Goal: Task Accomplishment & Management: Manage account settings

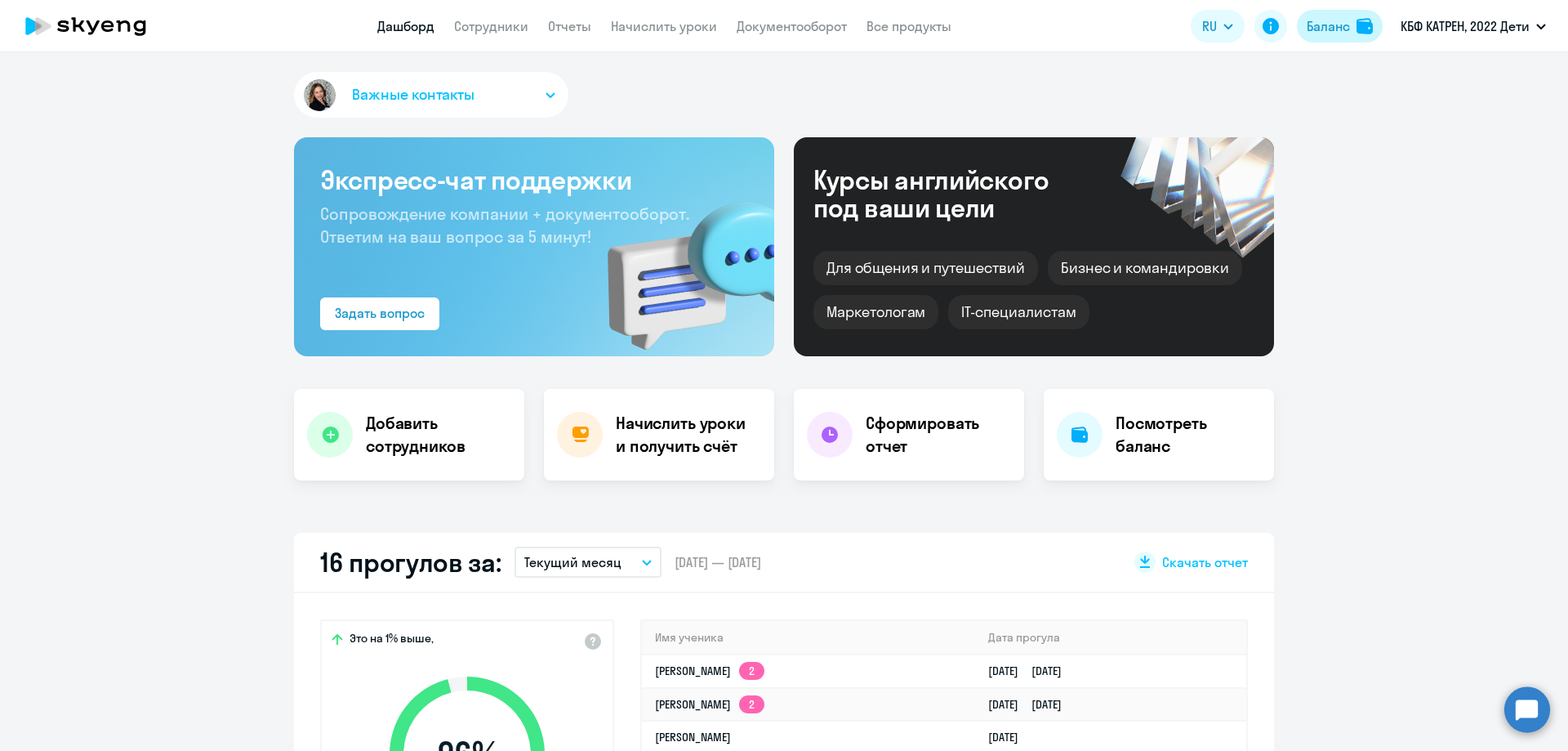
click at [1333, 32] on div "Баланс" at bounding box center [1328, 26] width 43 height 19
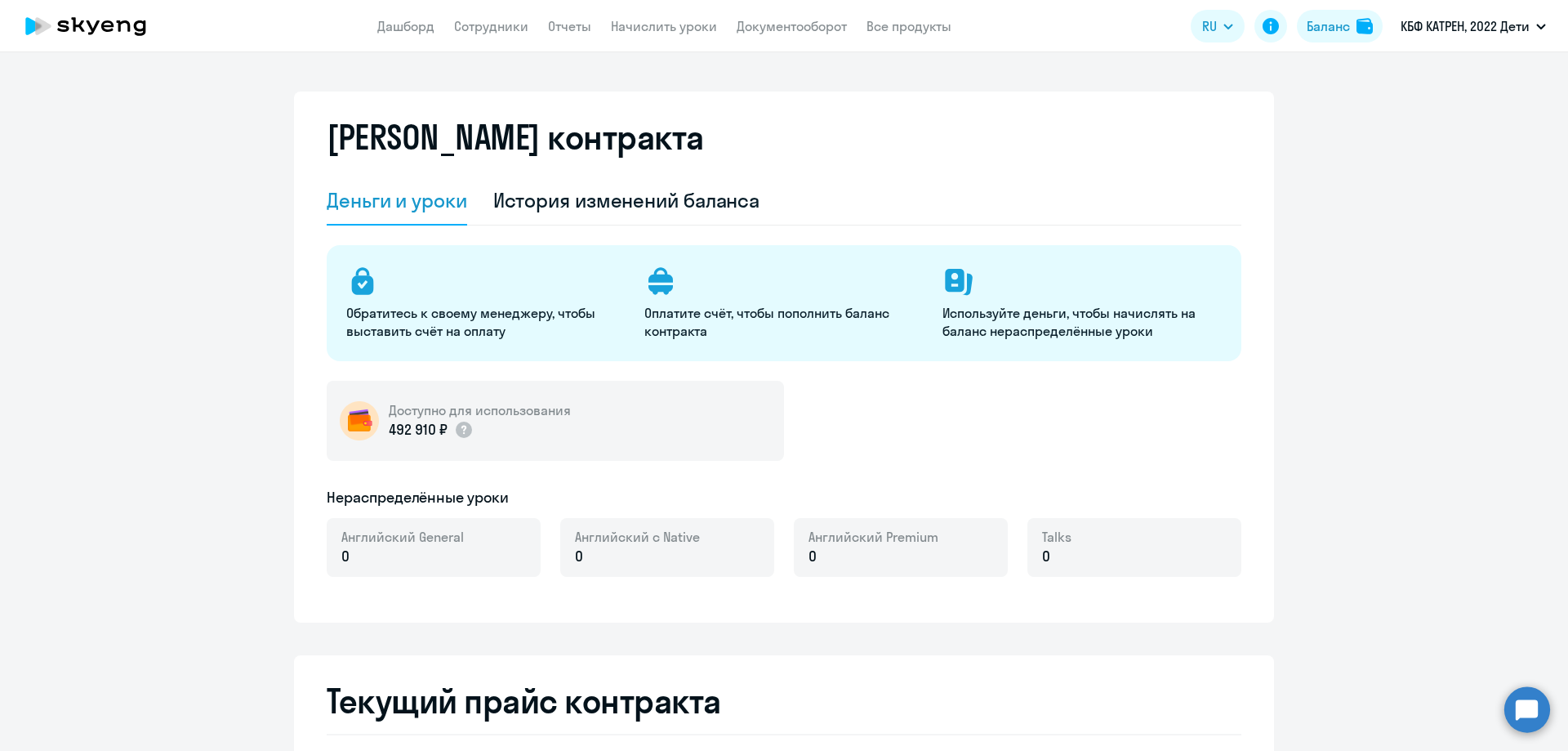
select select "english_adult_not_native_speaker"
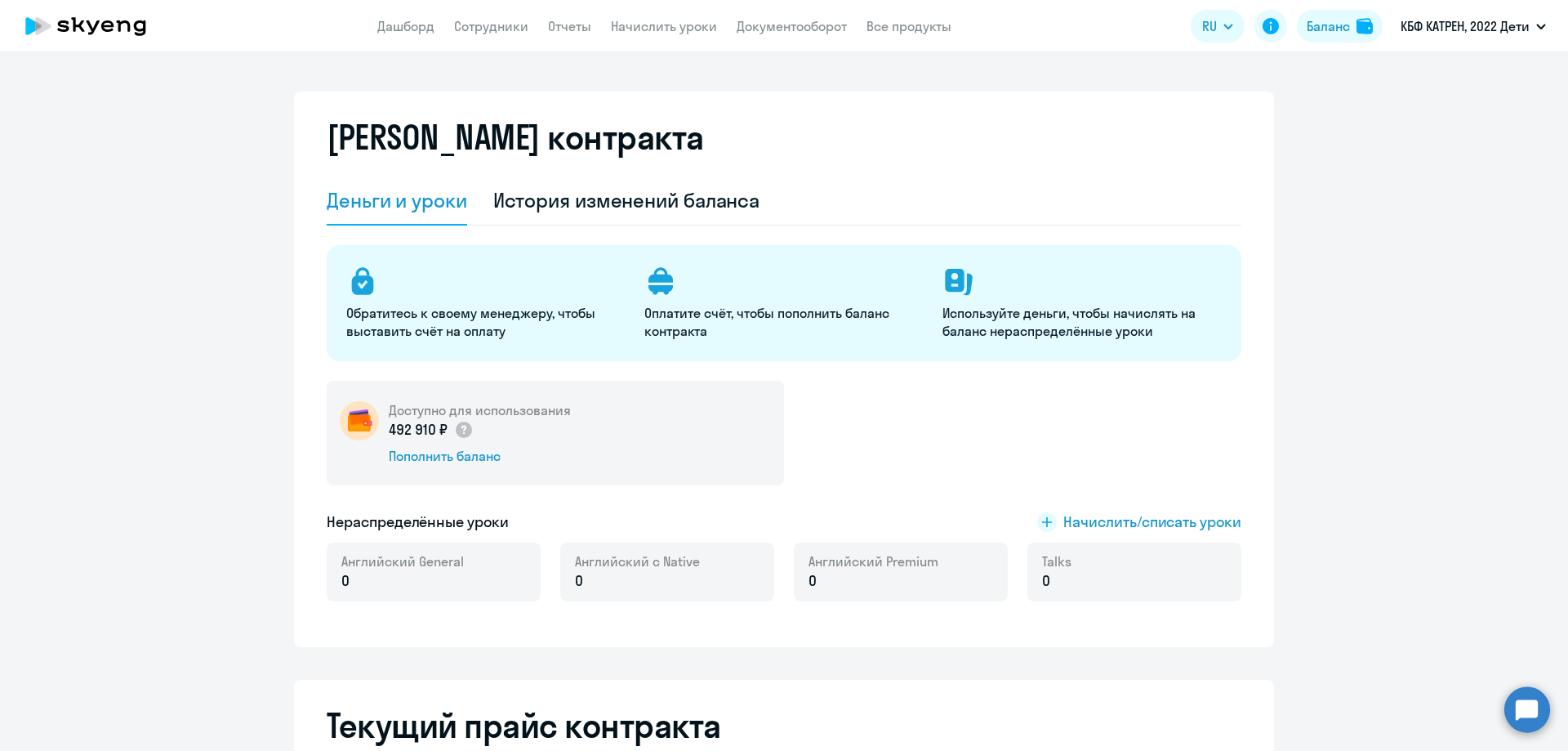
drag, startPoint x: 1451, startPoint y: 328, endPoint x: 1167, endPoint y: 366, distance: 286.5
click at [484, 460] on div "Пополнить баланс" at bounding box center [479, 455] width 183 height 18
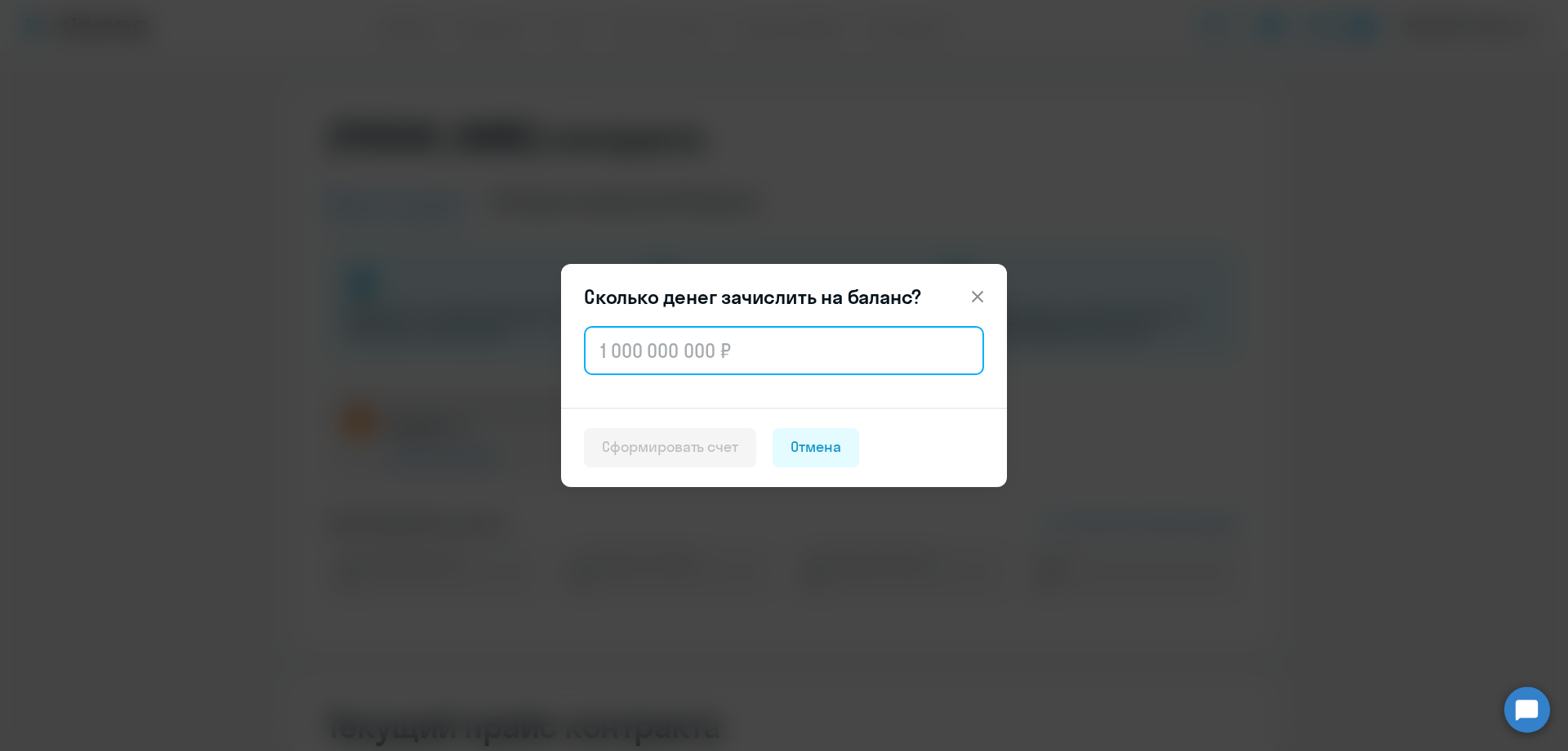
click at [732, 369] on input "text" at bounding box center [784, 350] width 400 height 49
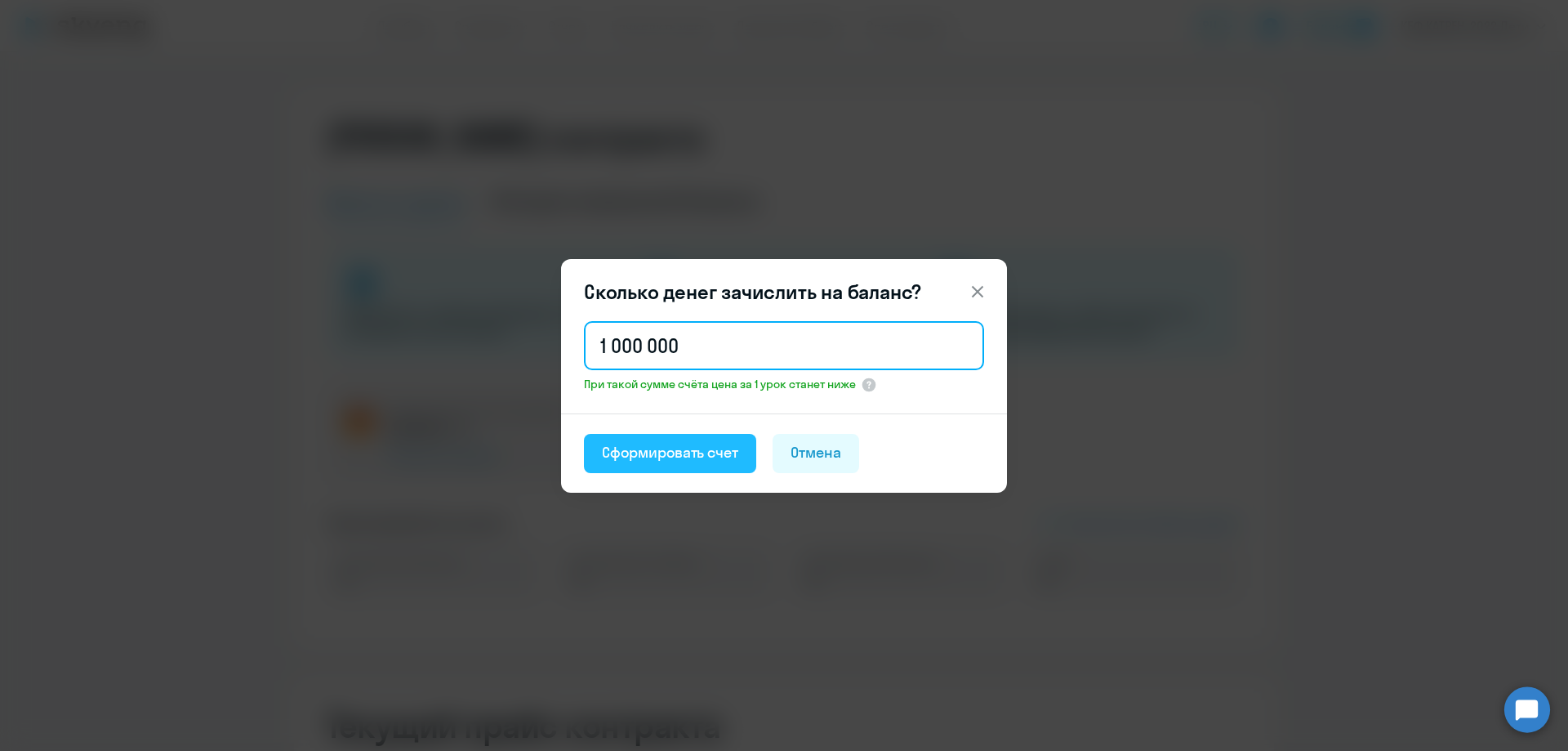
type input "1 000 000"
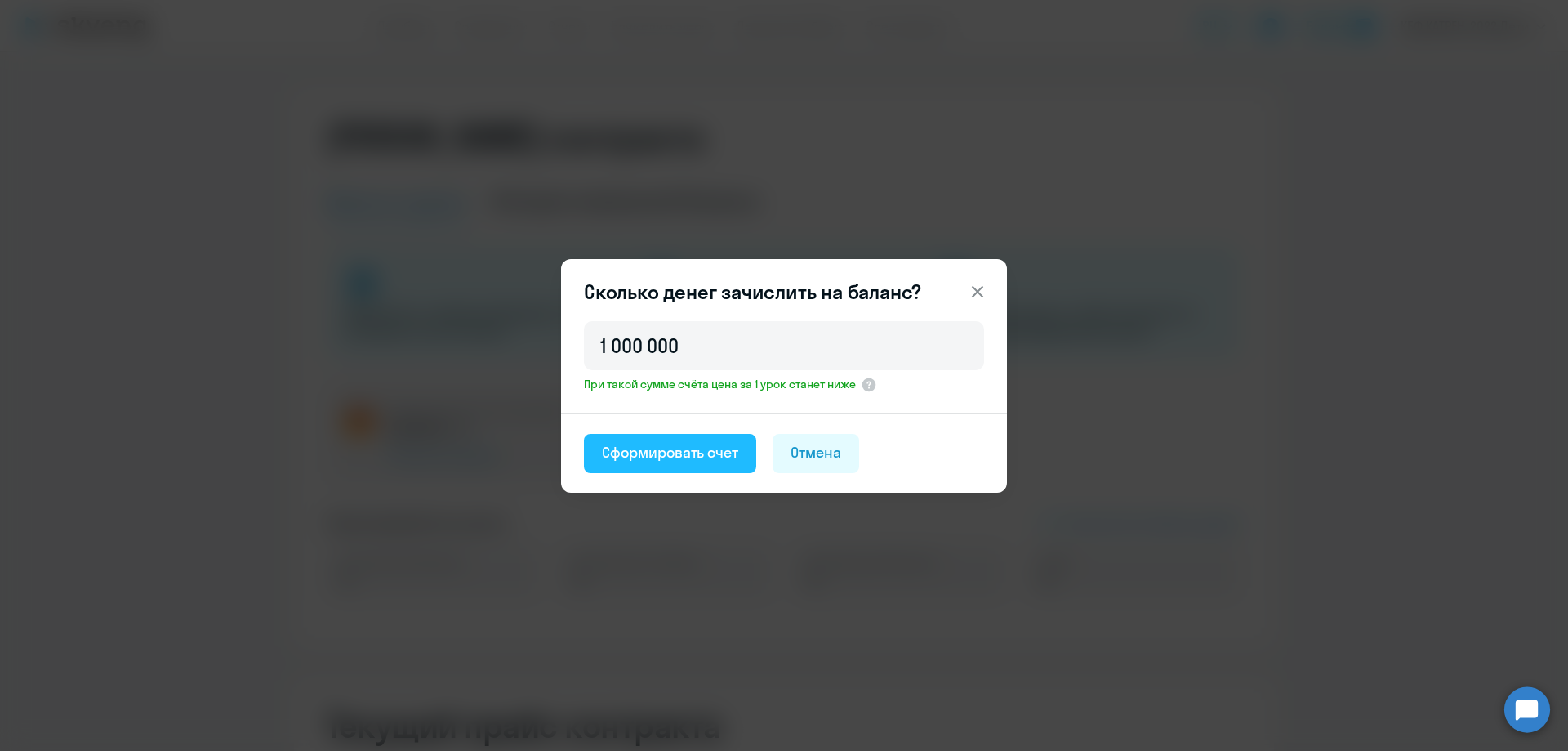
click at [677, 453] on div "Сформировать счет" at bounding box center [670, 452] width 136 height 21
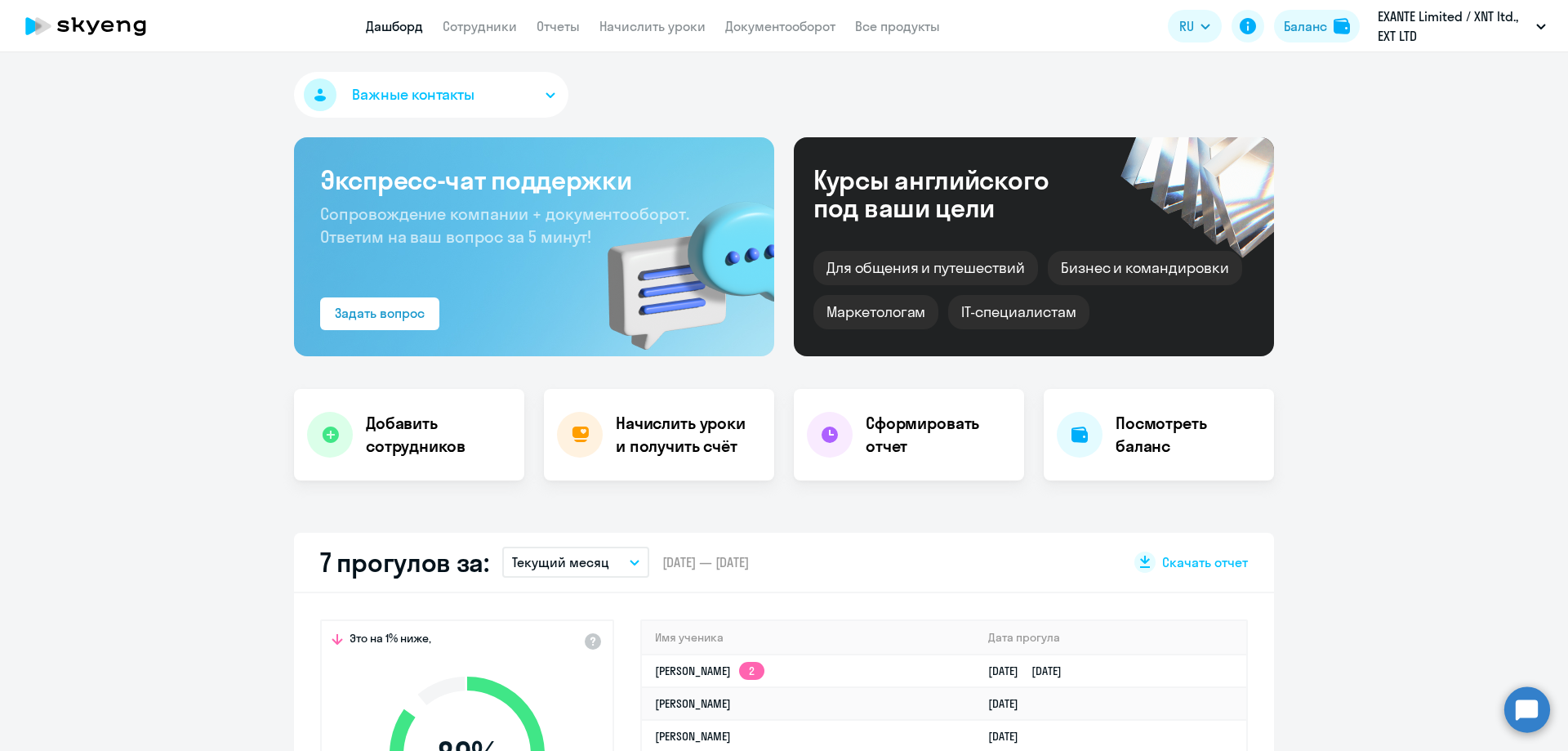
select select "30"
click at [1298, 29] on div "Баланс" at bounding box center [1305, 26] width 43 height 19
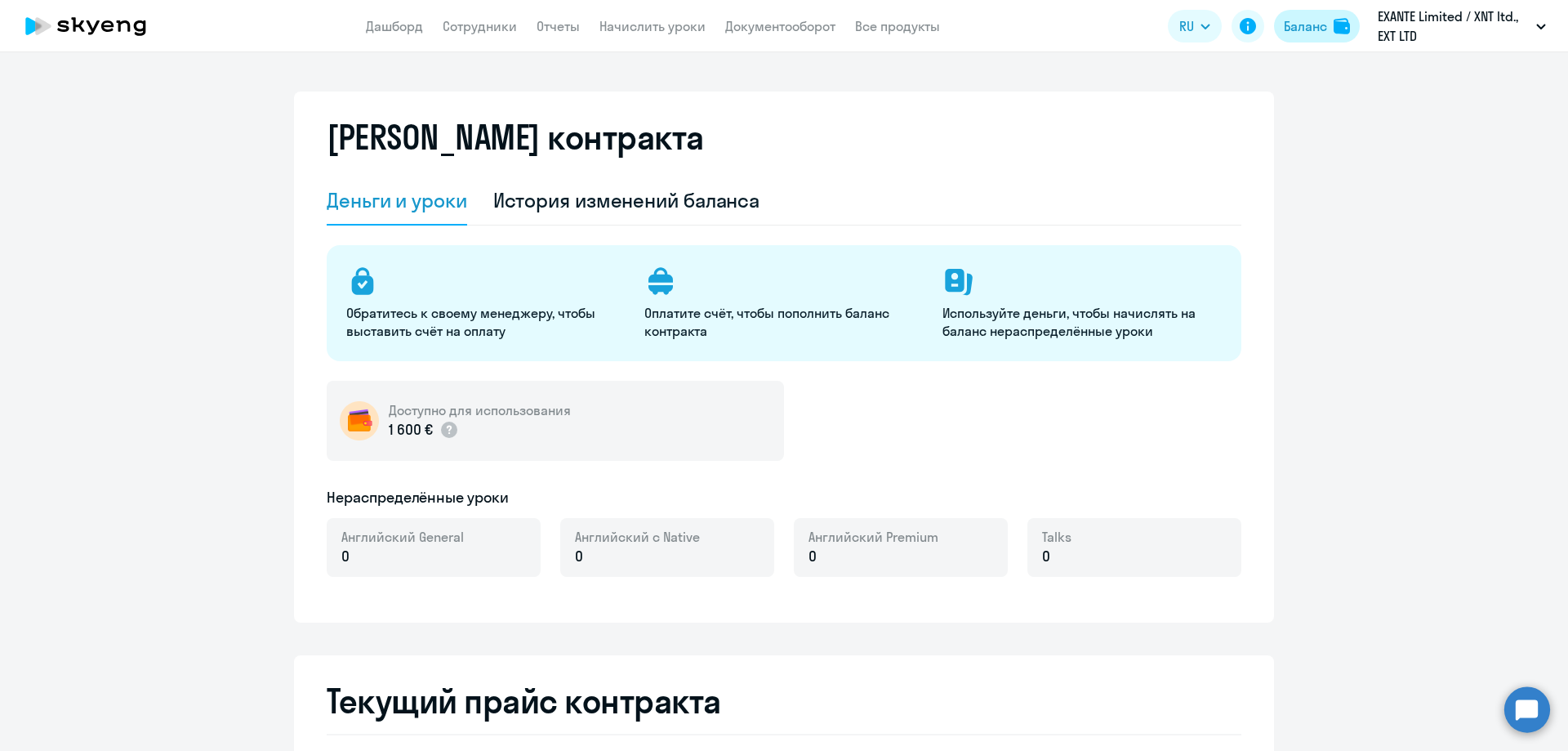
select select "english_adult_not_native_speaker"
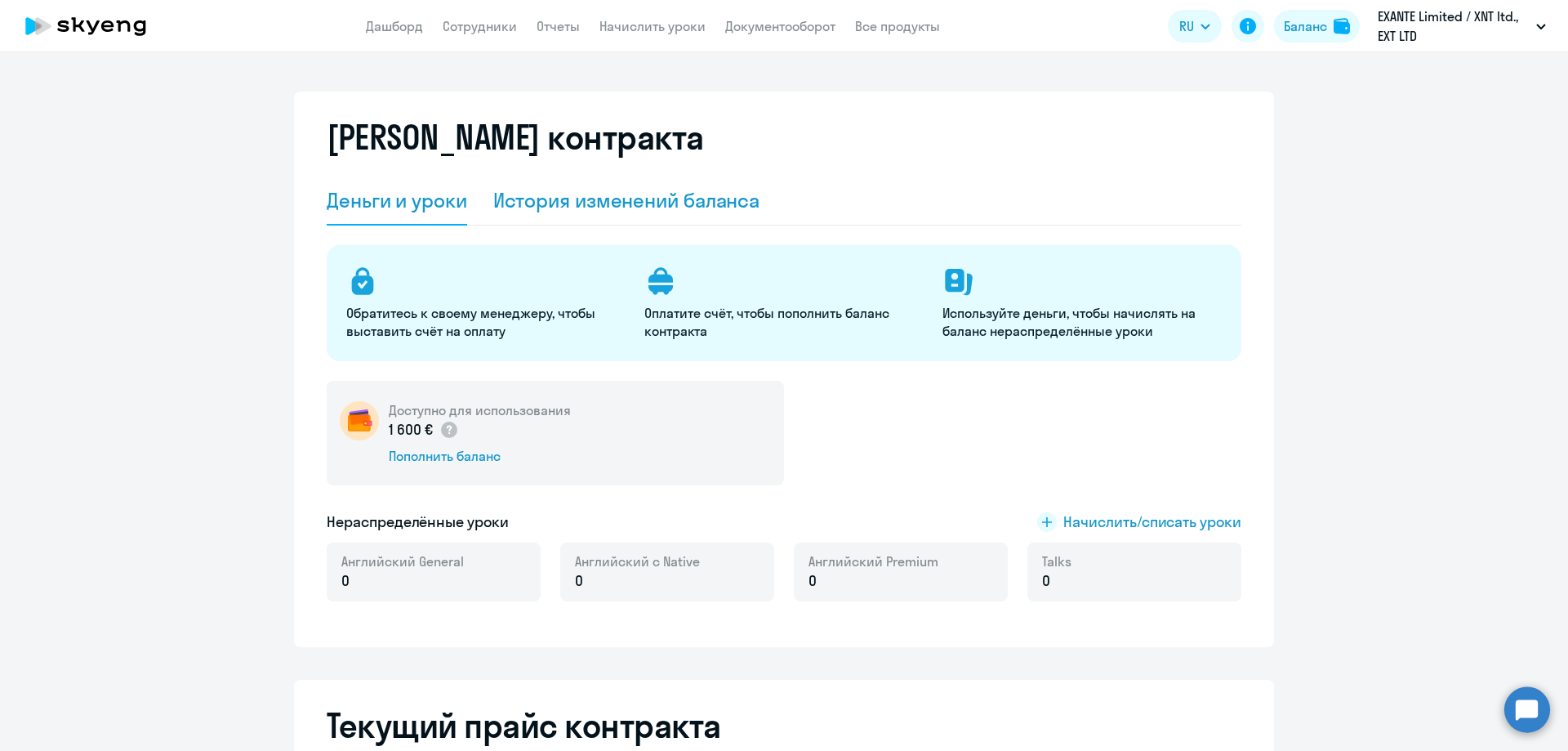
click at [638, 191] on div "История изменений баланса" at bounding box center [627, 200] width 267 height 26
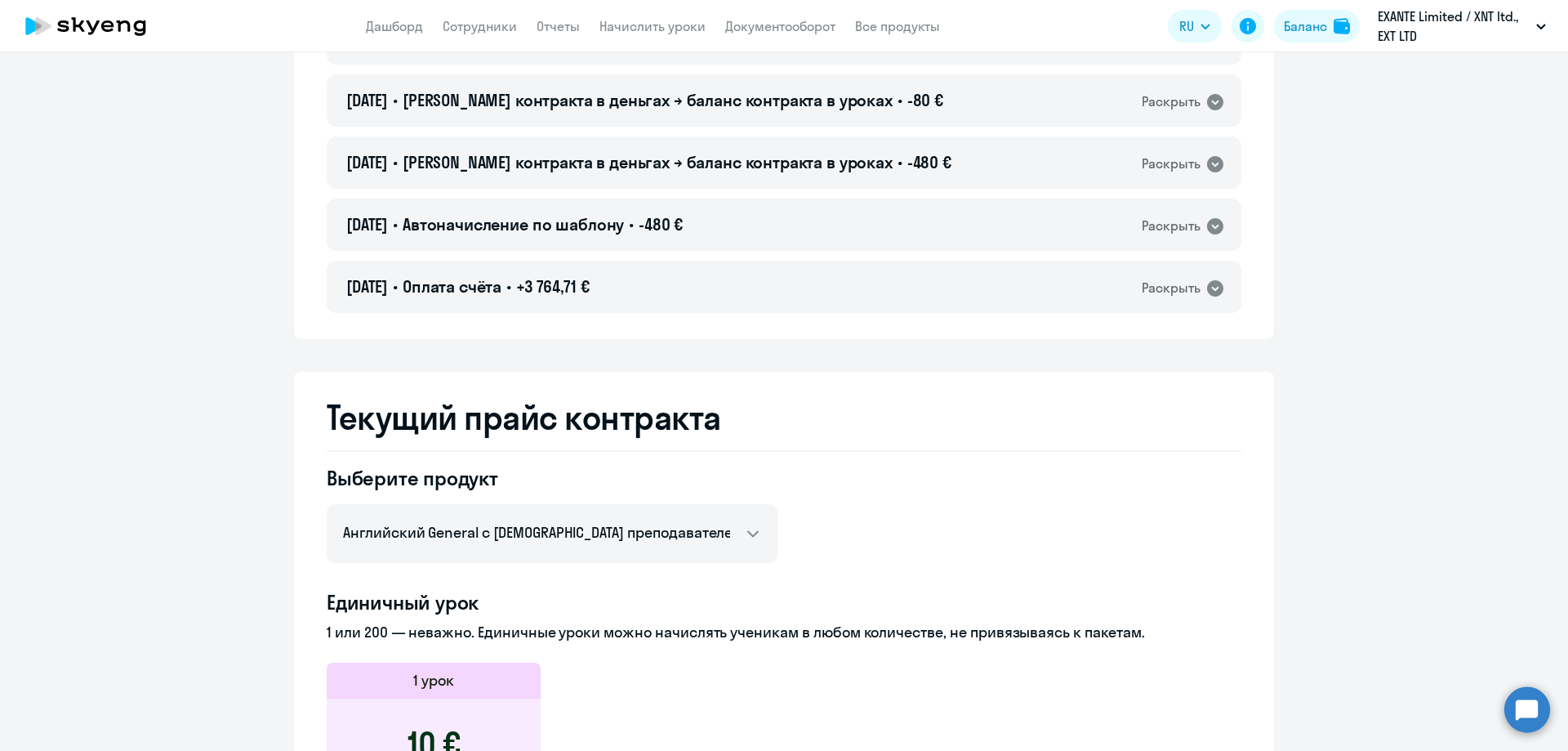
scroll to position [6219, 0]
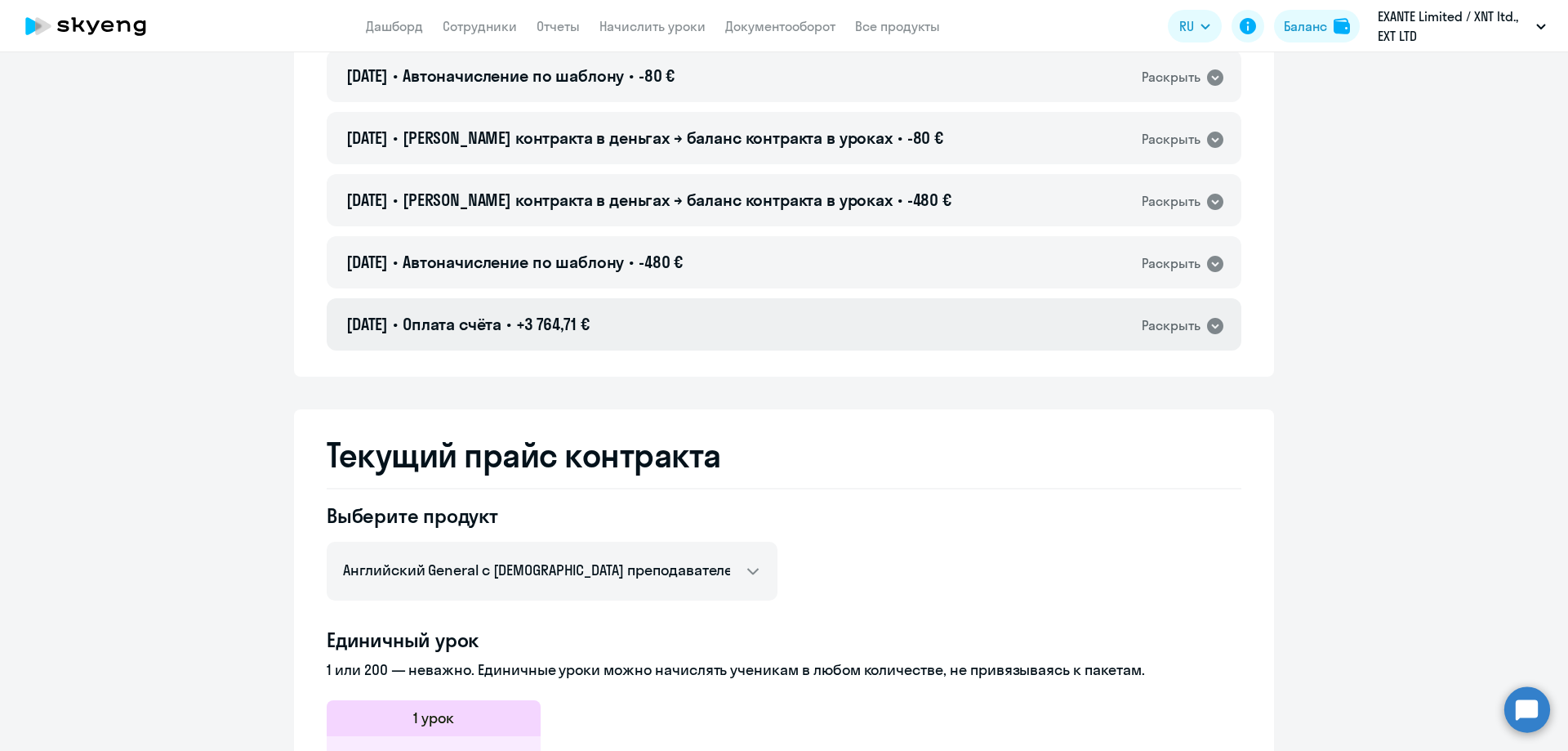
click at [956, 337] on div "[DATE] • Оплата счёта • +3 764,71 € Раскрыть" at bounding box center [784, 325] width 915 height 52
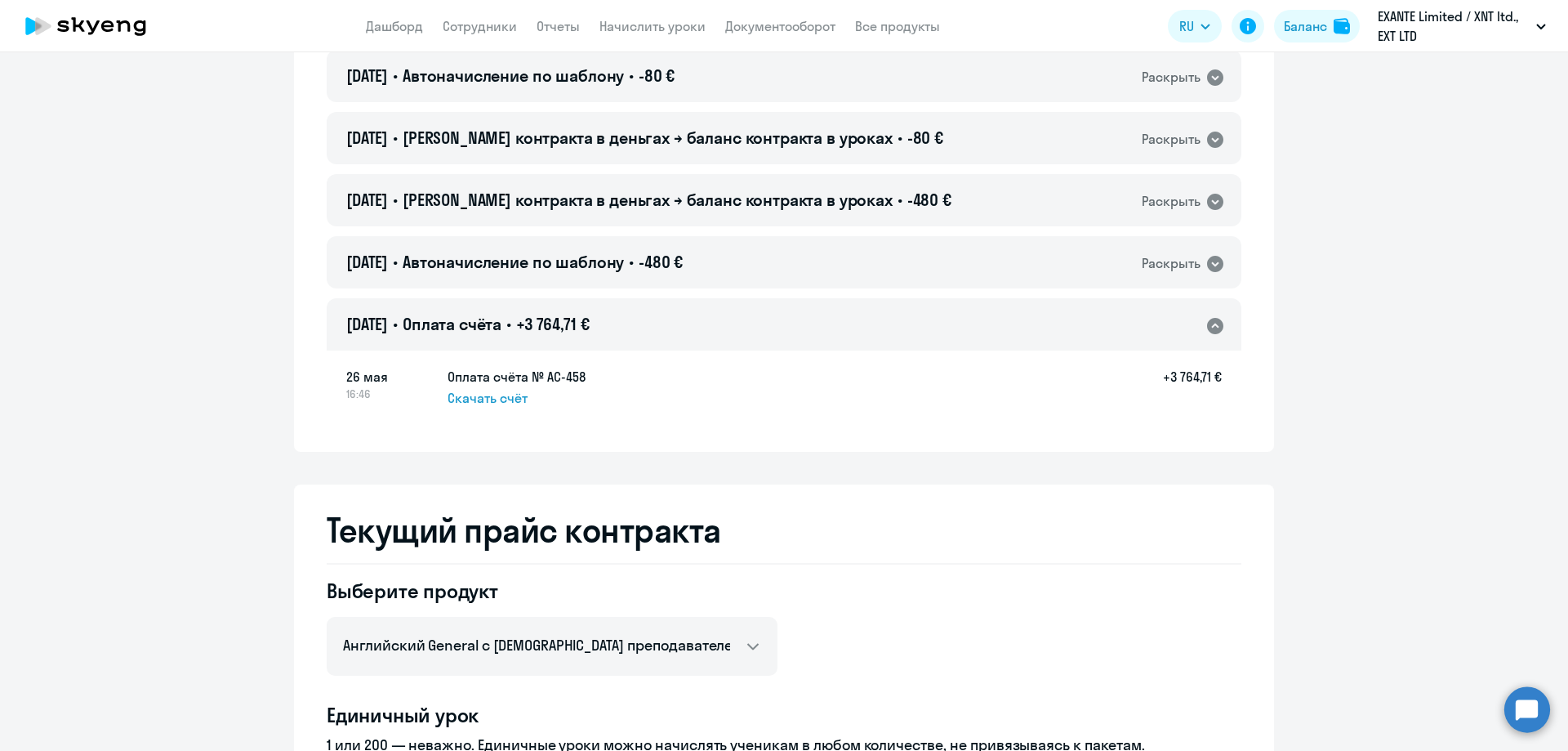
click at [957, 330] on div "[DATE] • Оплата счёта • +3 764,71 € Раскрыть" at bounding box center [784, 325] width 915 height 52
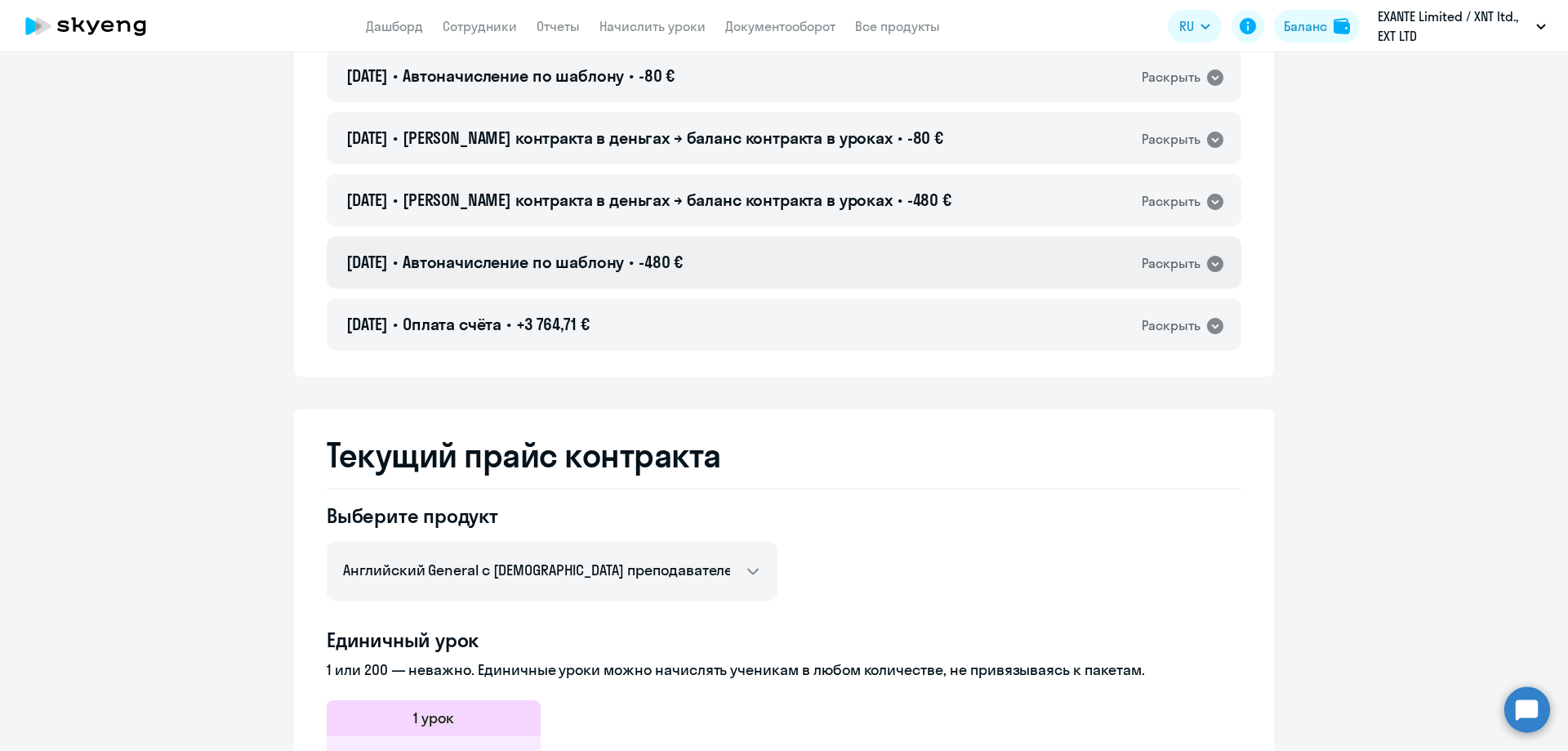
click at [941, 263] on div "[DATE] • Автоначисление по шаблону • -480 € Раскрыть" at bounding box center [784, 262] width 915 height 52
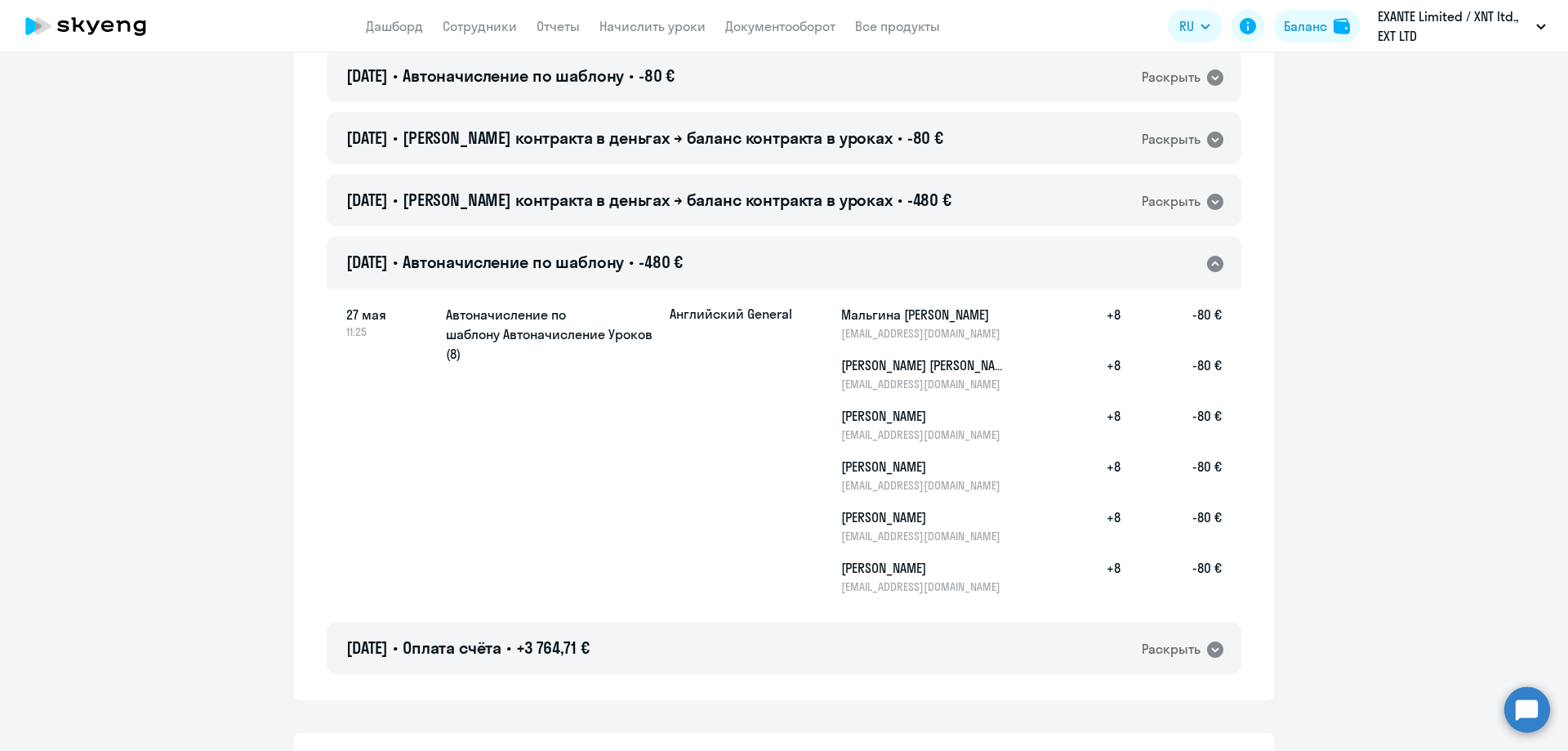
click at [941, 262] on div "[DATE] • Автоначисление по шаблону • -480 € Раскрыть" at bounding box center [784, 262] width 915 height 52
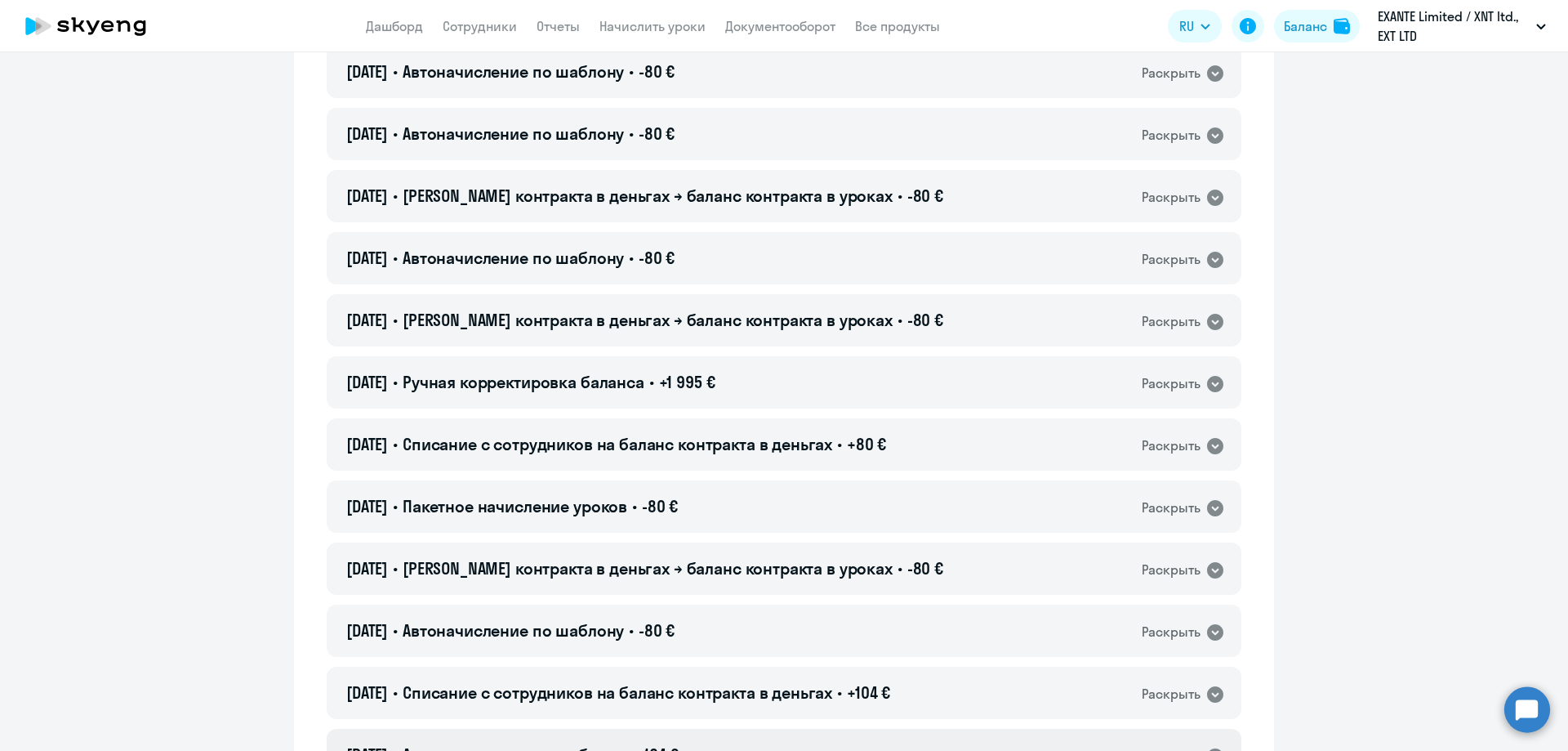
scroll to position [2869, 0]
click at [714, 378] on span "+1 995 €" at bounding box center [687, 382] width 56 height 20
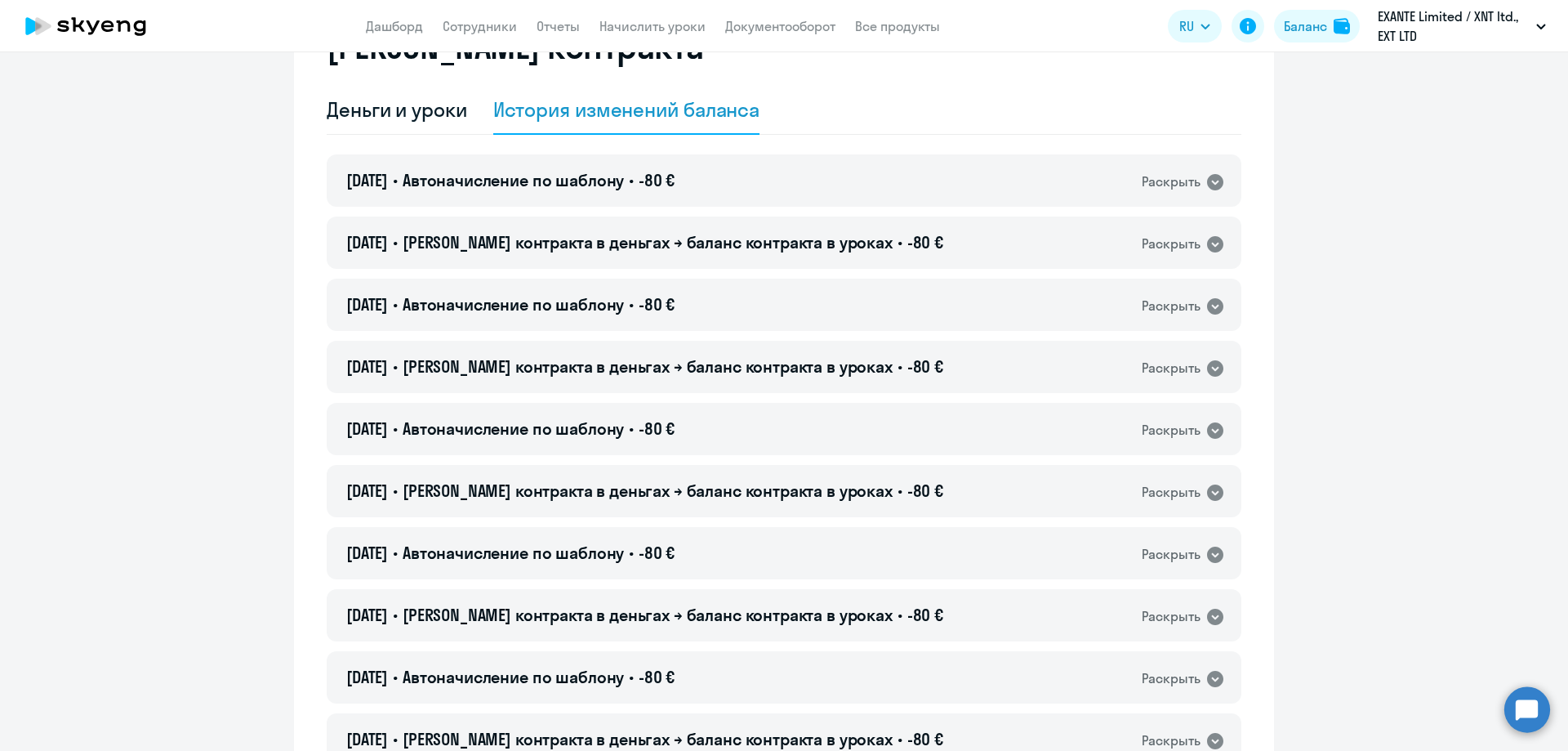
scroll to position [0, 0]
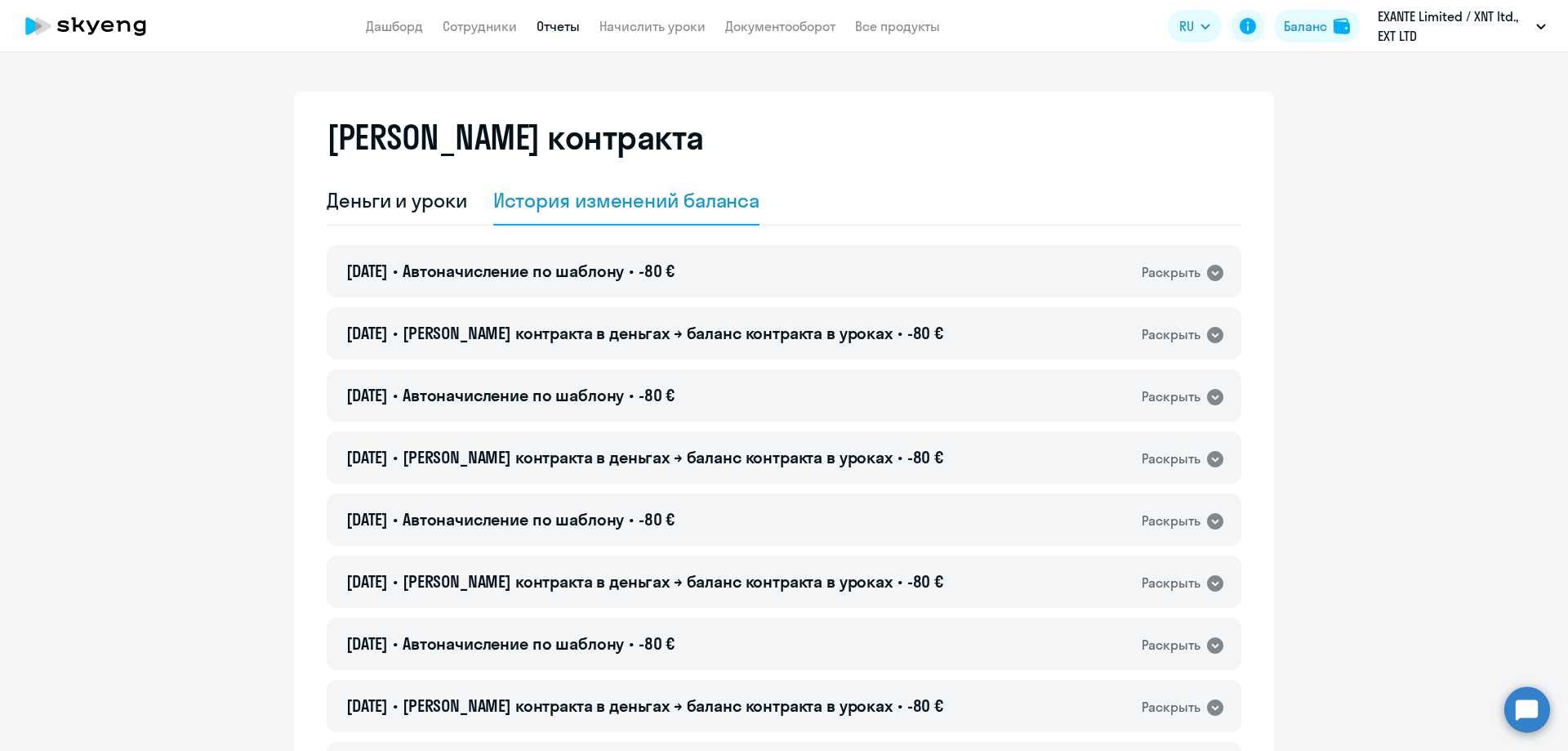
click at [564, 30] on link "Отчеты" at bounding box center [557, 26] width 43 height 16
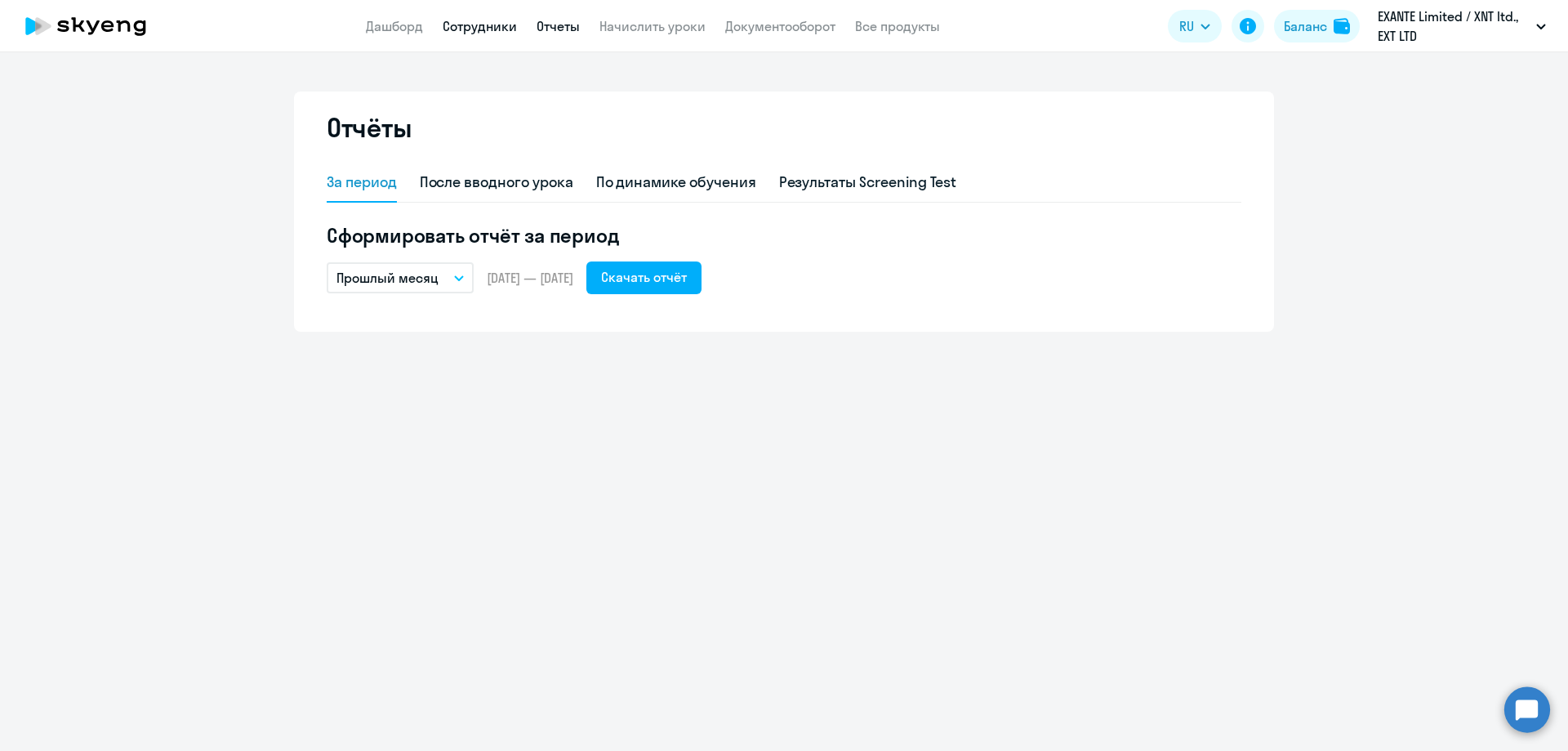
click at [472, 29] on link "Сотрудники" at bounding box center [479, 26] width 74 height 16
select select "30"
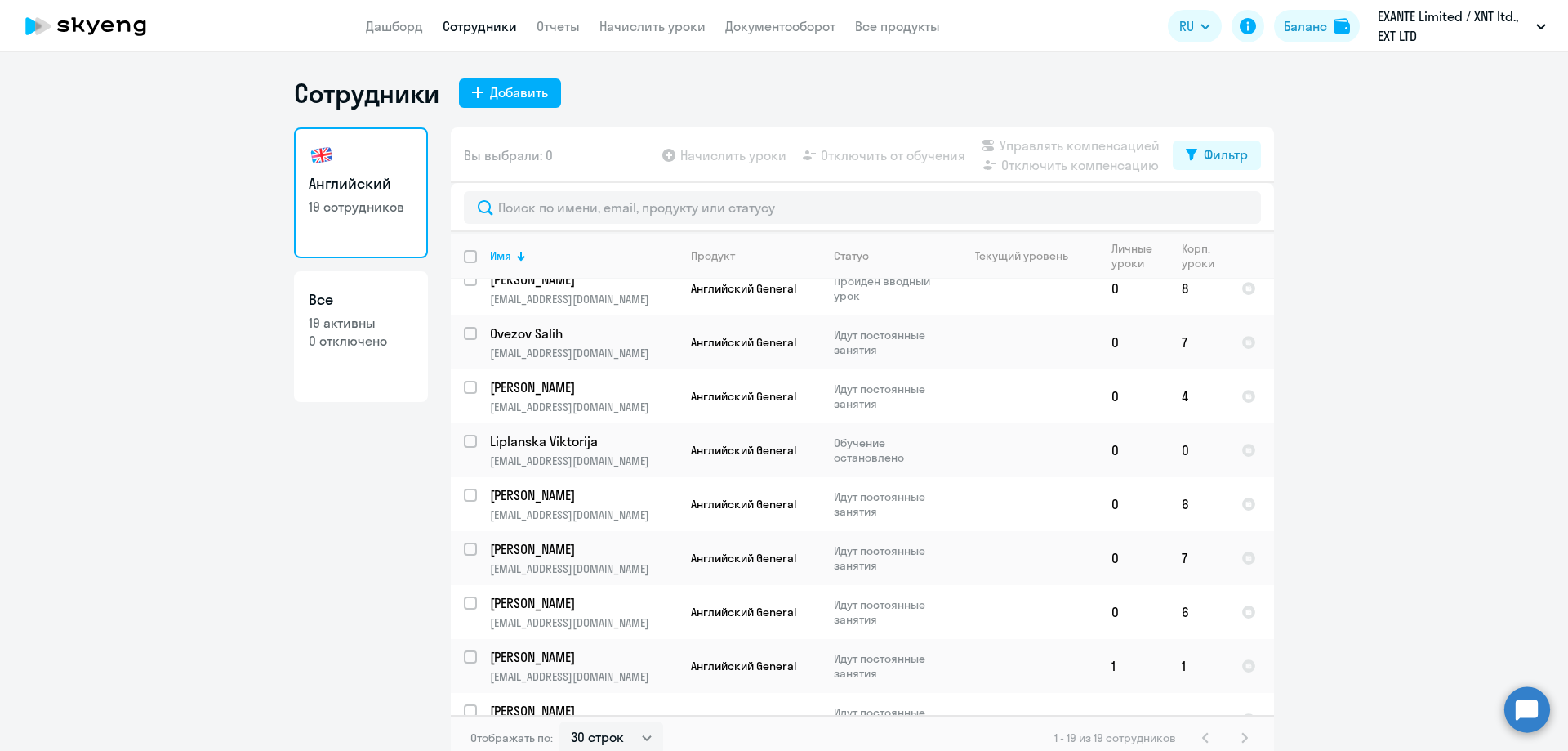
scroll to position [590, 0]
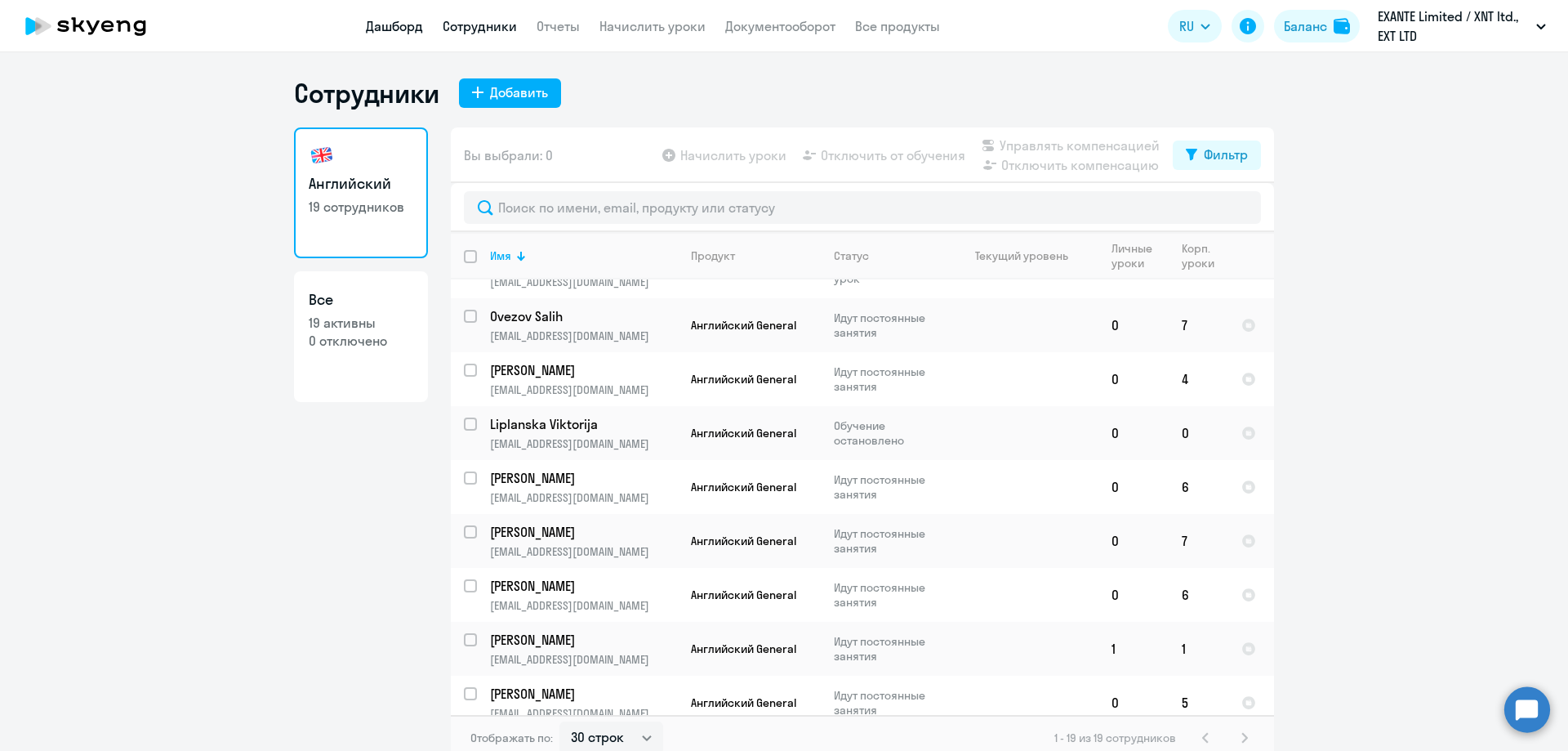
click at [416, 25] on link "Дашборд" at bounding box center [394, 26] width 57 height 16
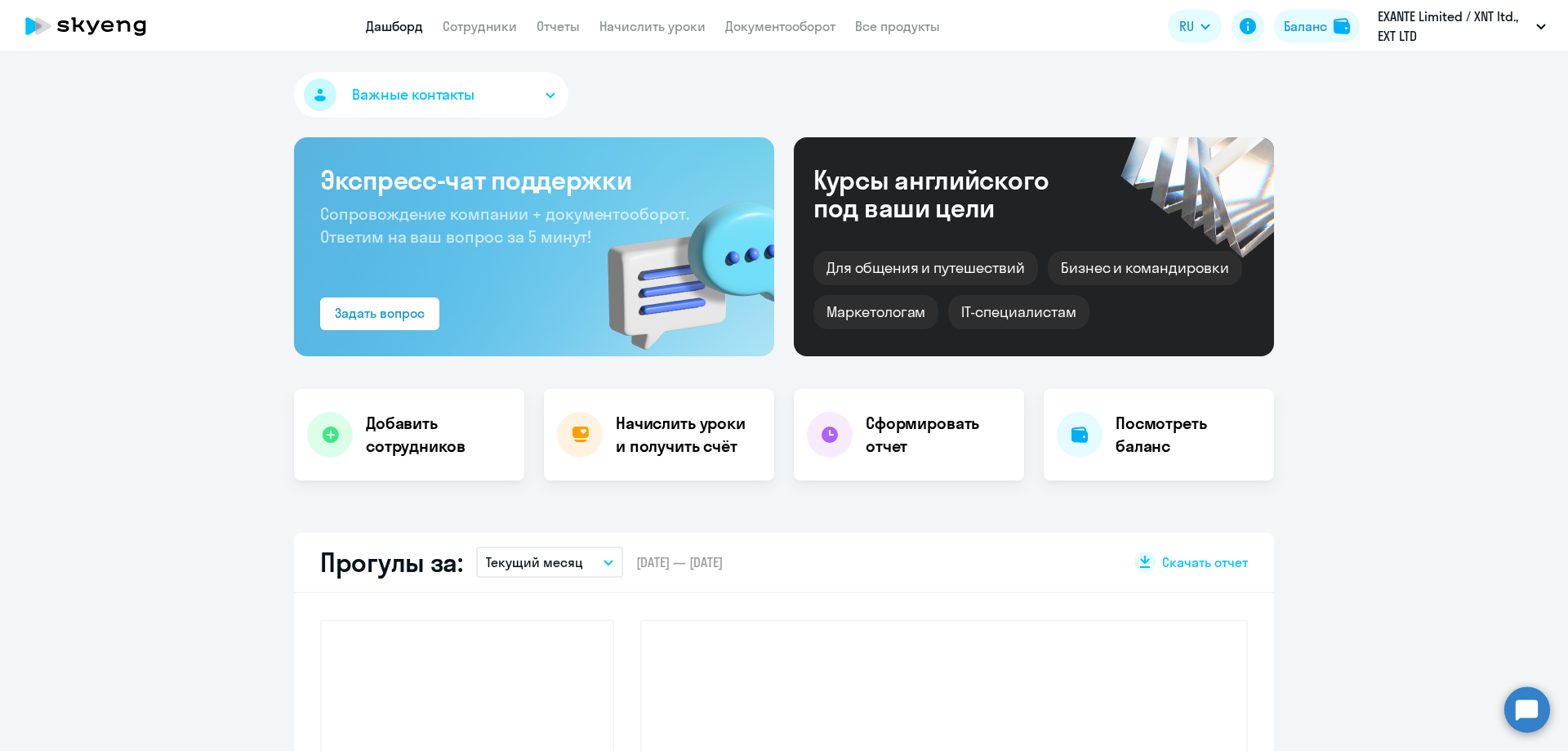
select select "30"
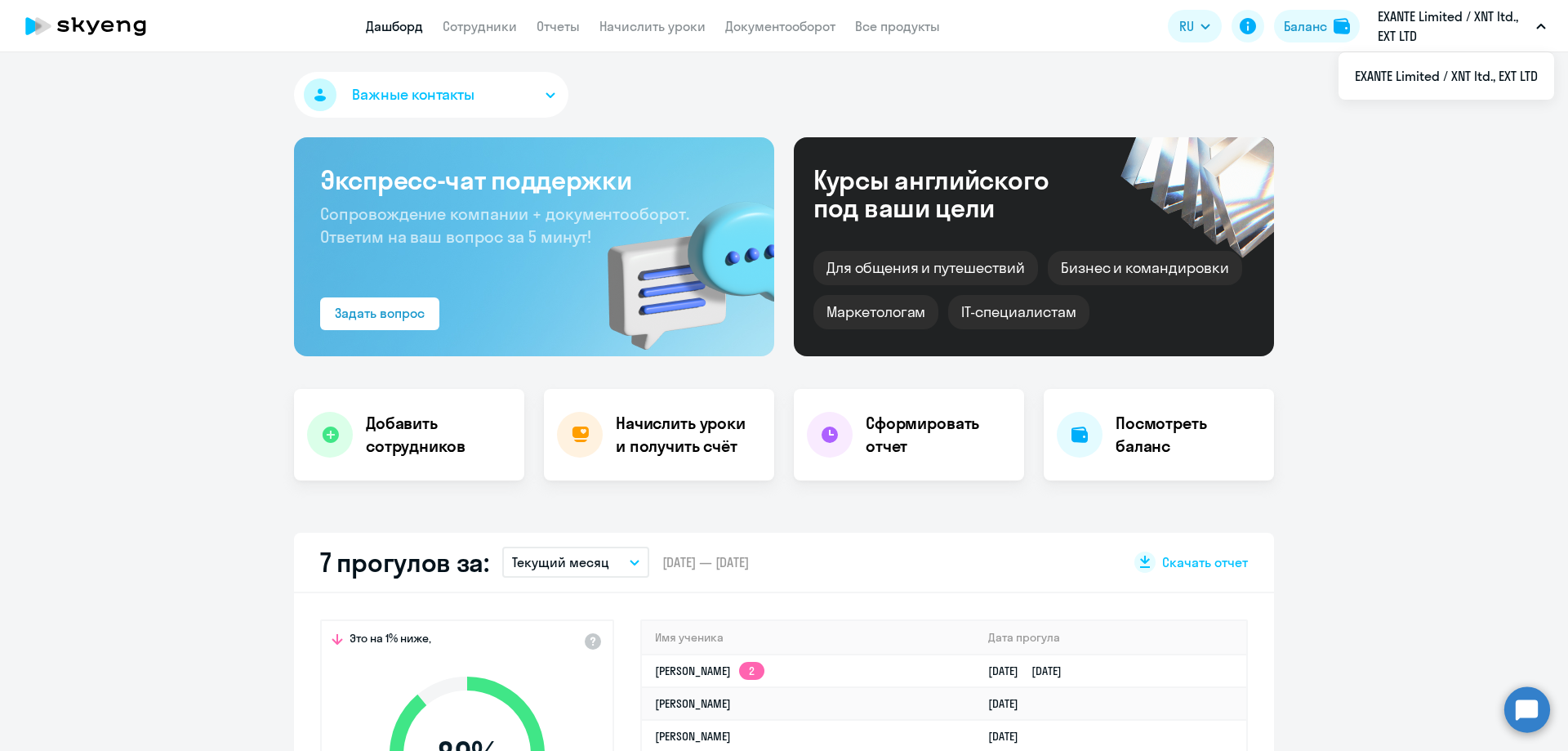
click at [1502, 39] on p "‎EXANTE Limited / XNT ltd., EXT LTD" at bounding box center [1453, 26] width 152 height 40
click at [1530, 32] on button "‎EXANTE Limited / XNT ltd., EXT LTD" at bounding box center [1462, 26] width 185 height 40
click at [800, 18] on link "Документооборот" at bounding box center [781, 26] width 110 height 16
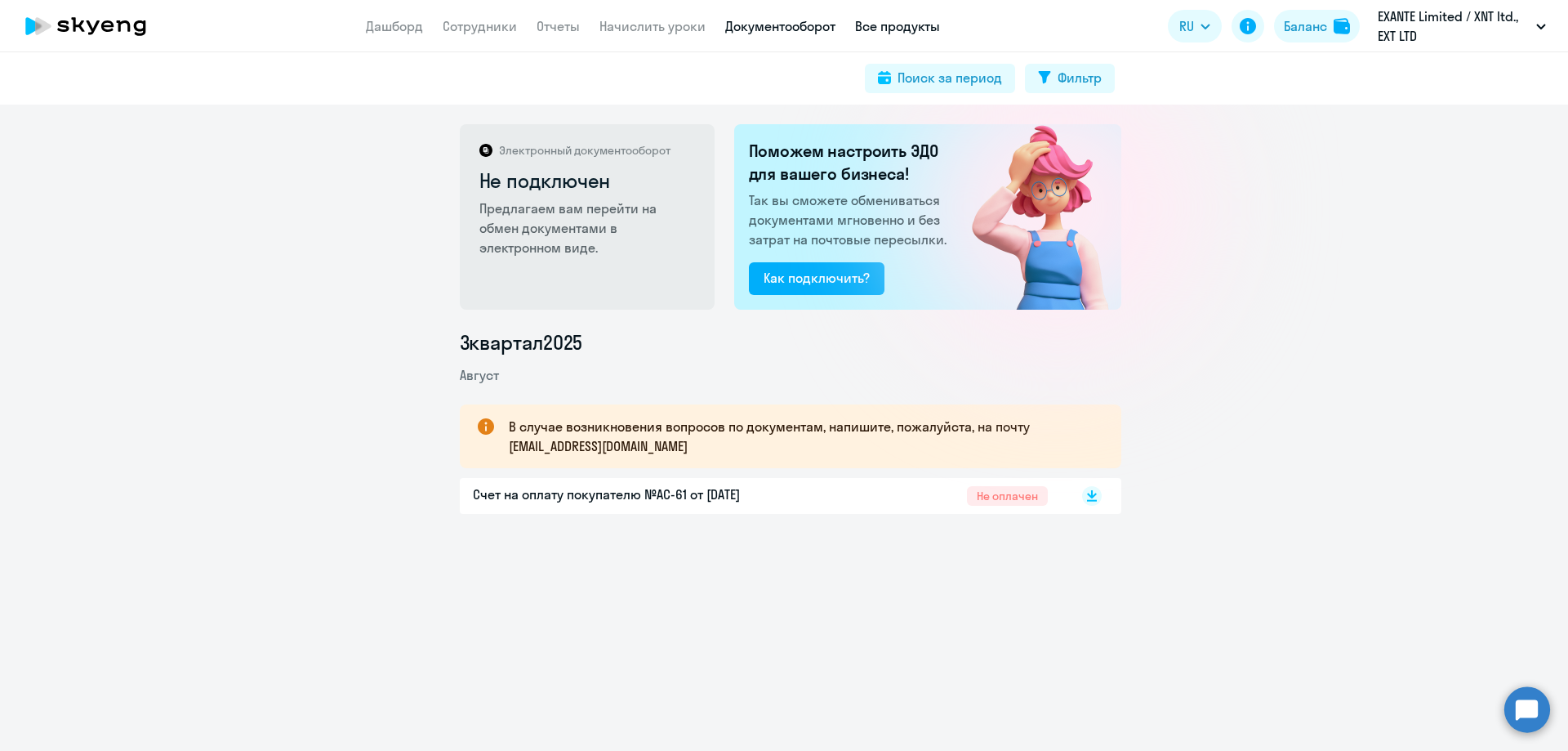
click at [904, 26] on link "Все продукты" at bounding box center [898, 26] width 85 height 16
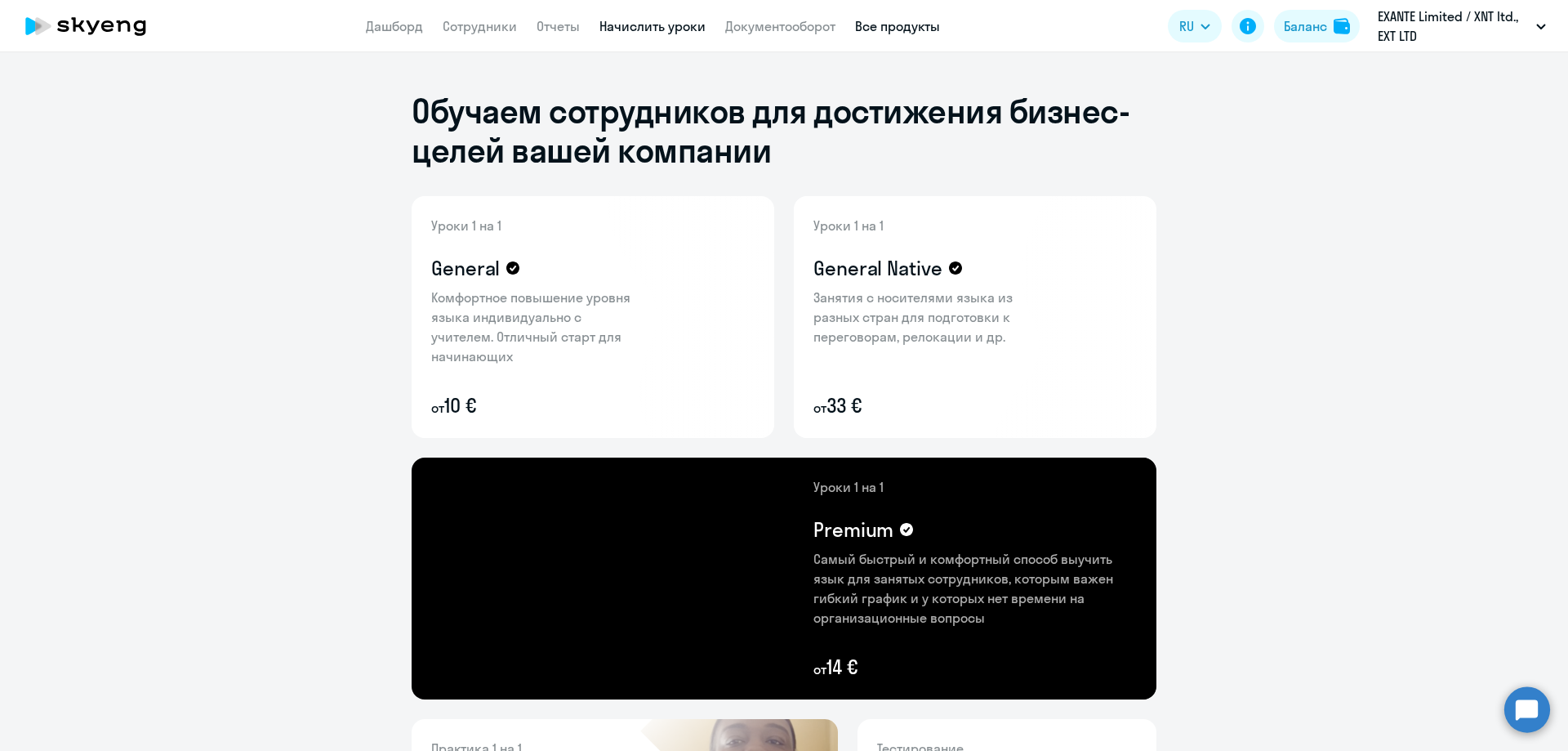
click at [655, 24] on link "Начислить уроки" at bounding box center [653, 26] width 106 height 16
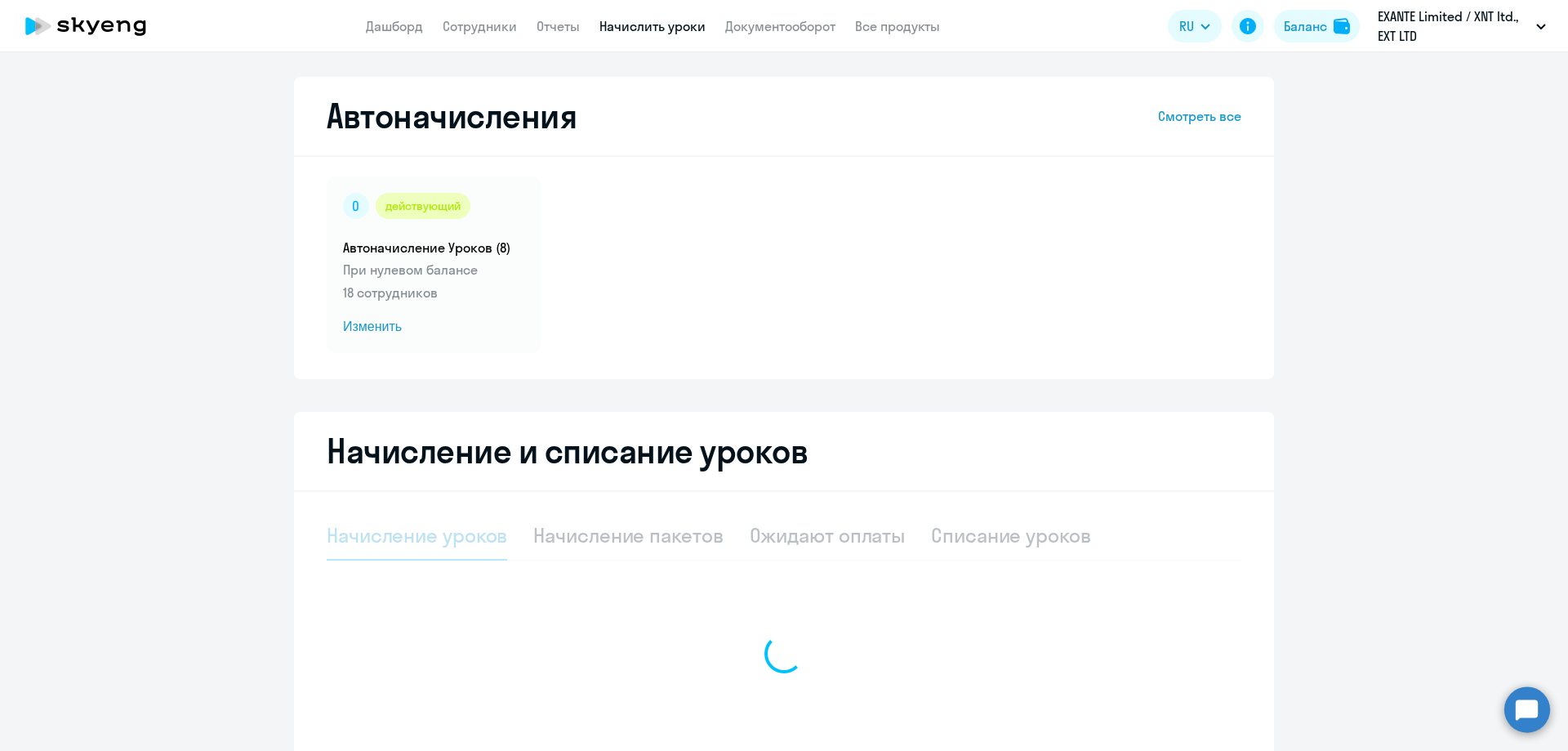
select select "10"
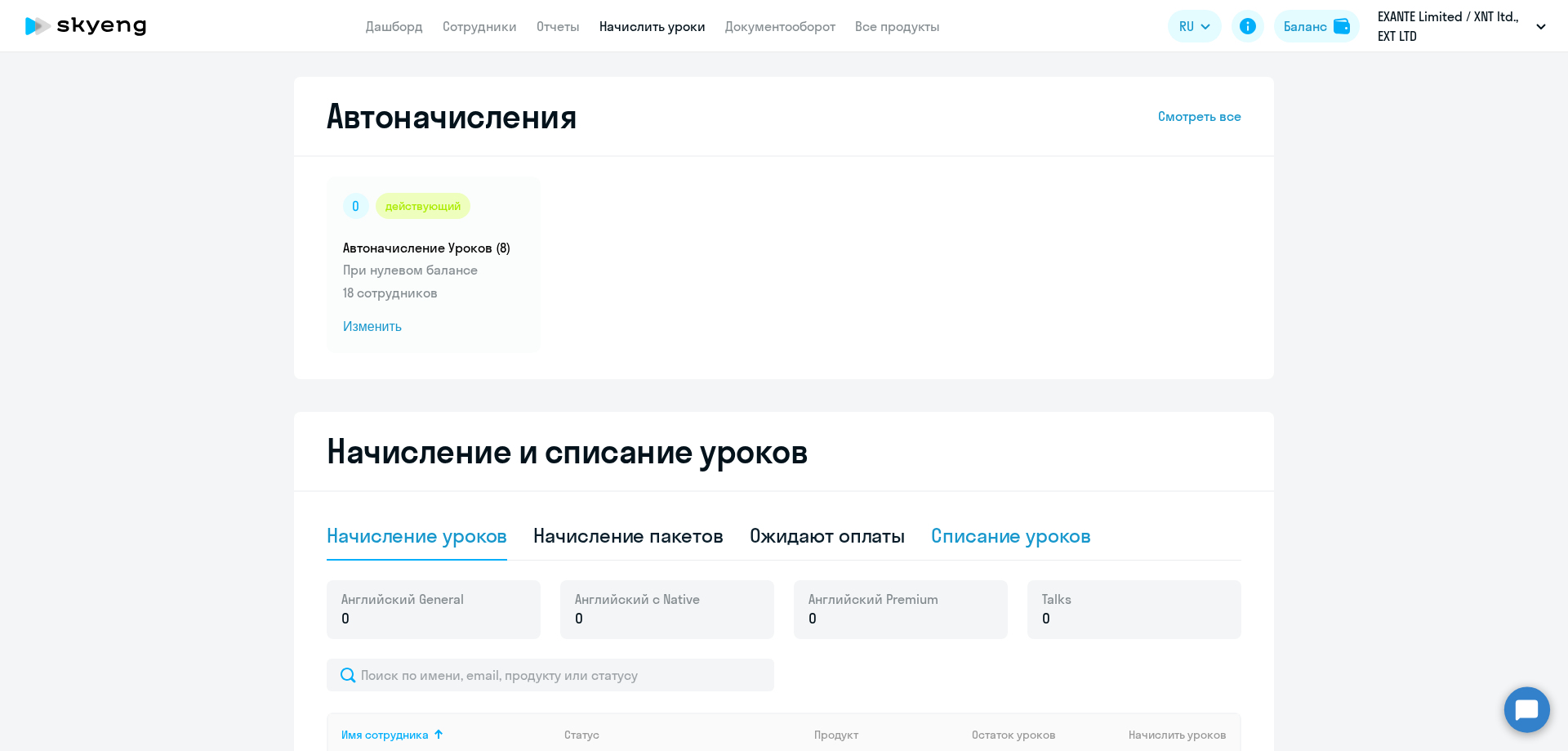
click at [1008, 527] on div "Списание уроков" at bounding box center [1012, 534] width 160 height 26
select select "10"
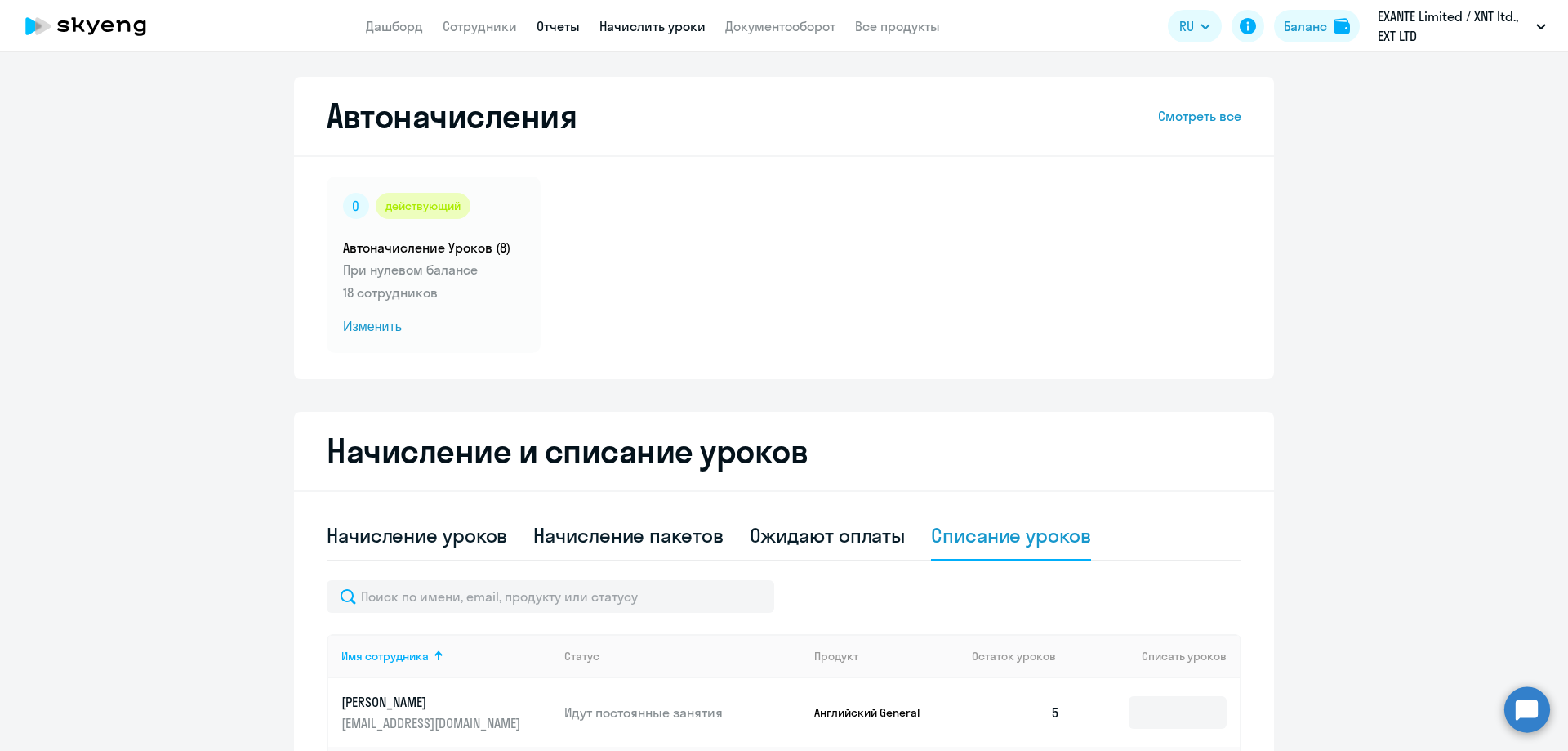
click at [568, 28] on link "Отчеты" at bounding box center [557, 26] width 43 height 16
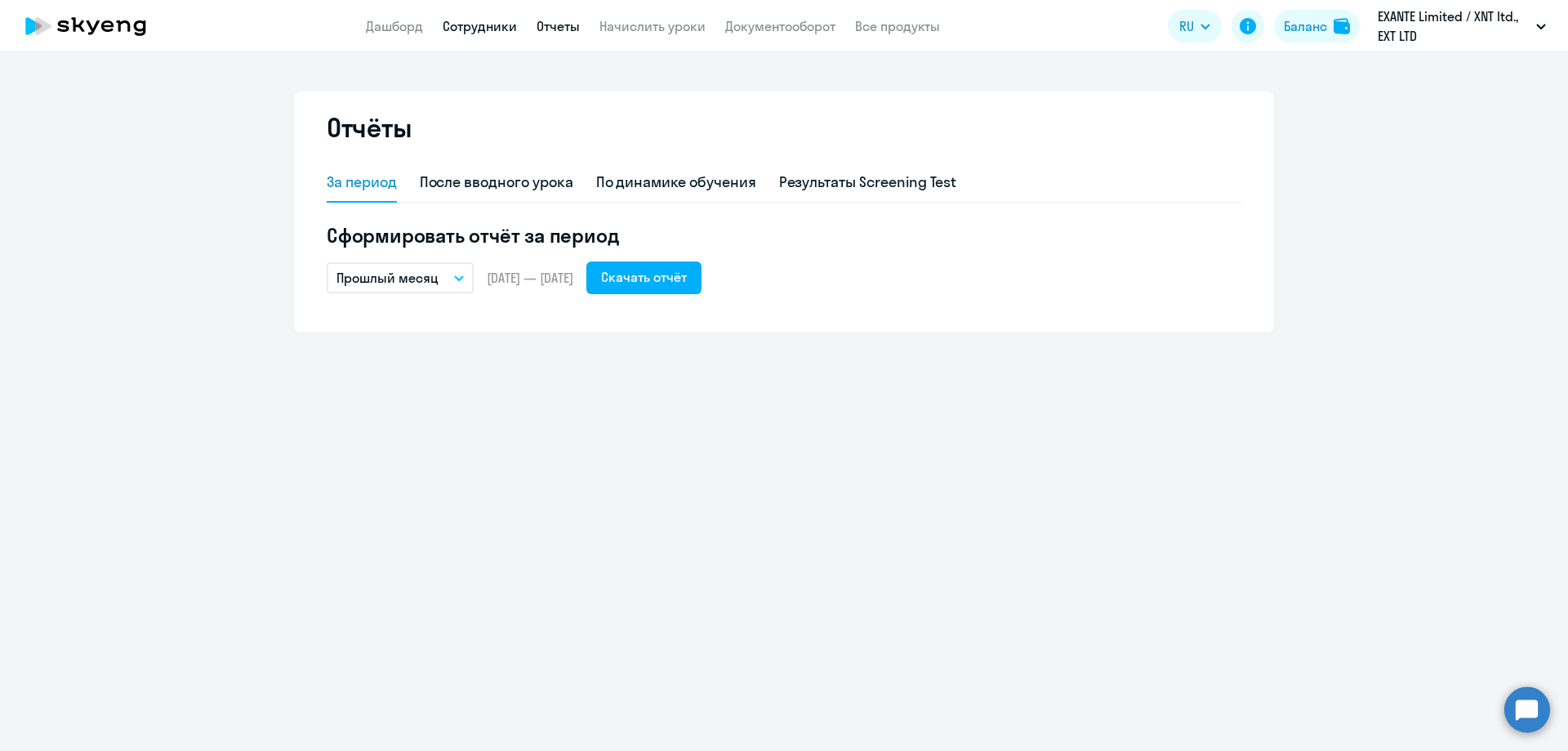
click at [503, 19] on link "Сотрудники" at bounding box center [479, 26] width 74 height 16
select select "30"
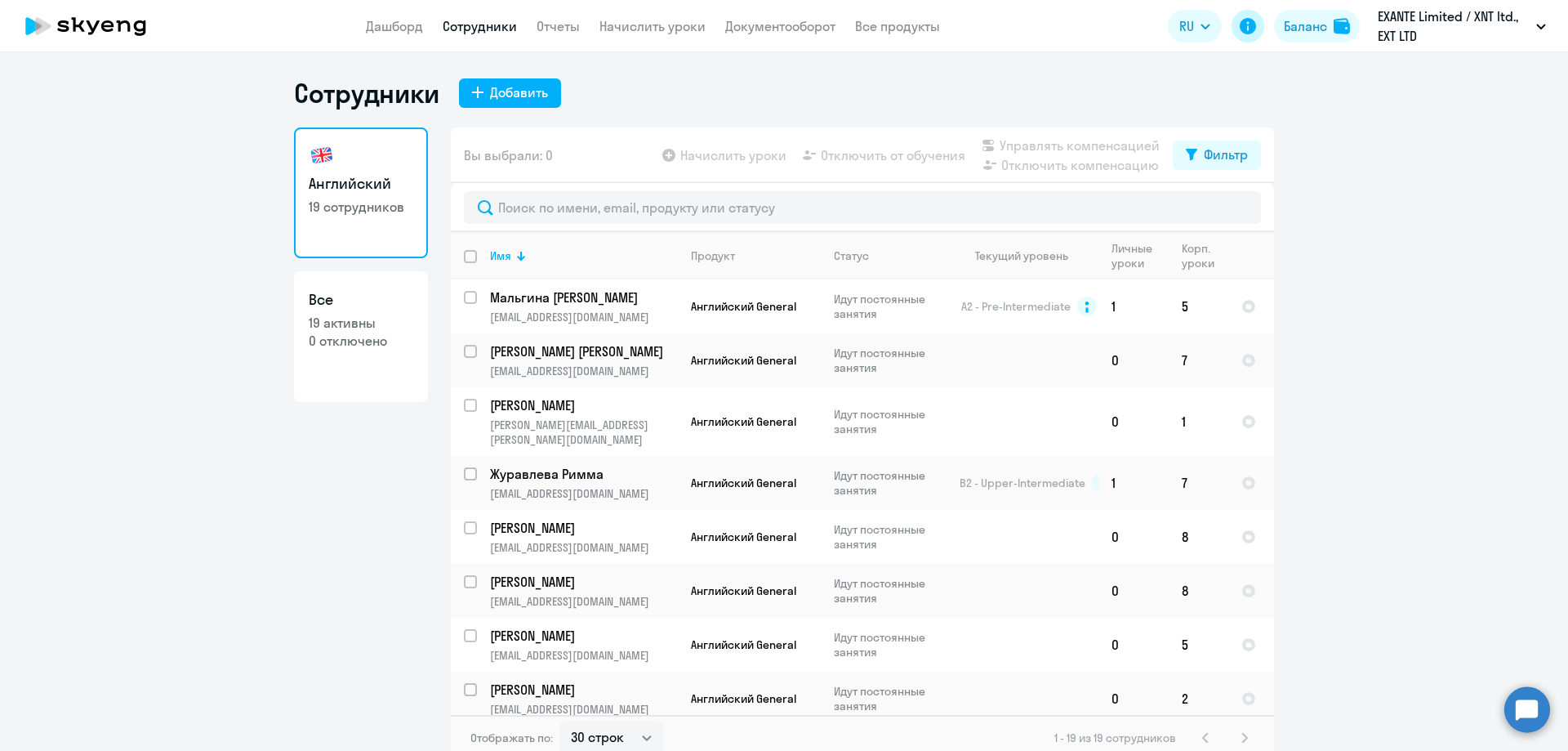
click at [1257, 22] on icon at bounding box center [1248, 26] width 19 height 19
click at [1324, 22] on div "Баланс" at bounding box center [1305, 26] width 43 height 19
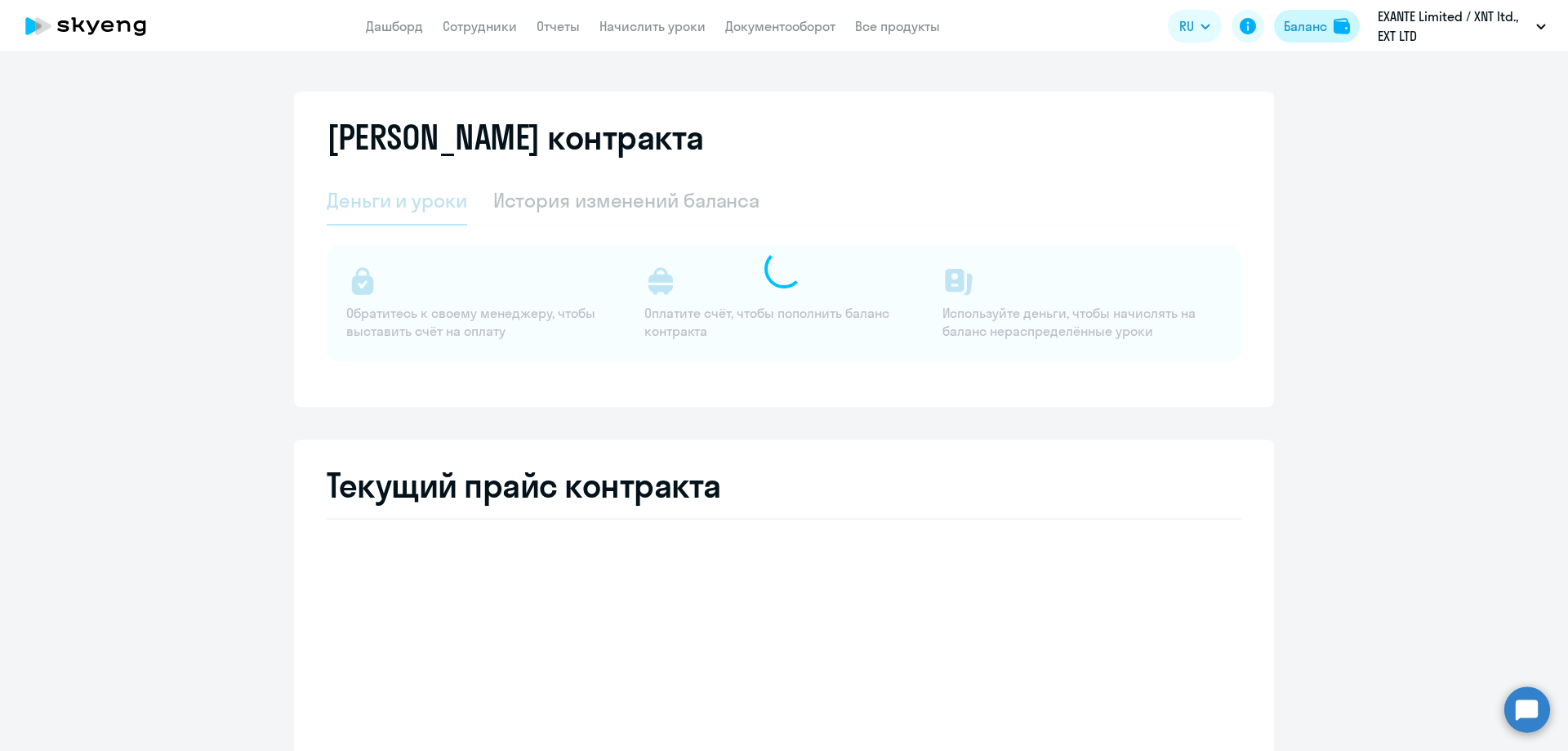
select select "english_adult_not_native_speaker"
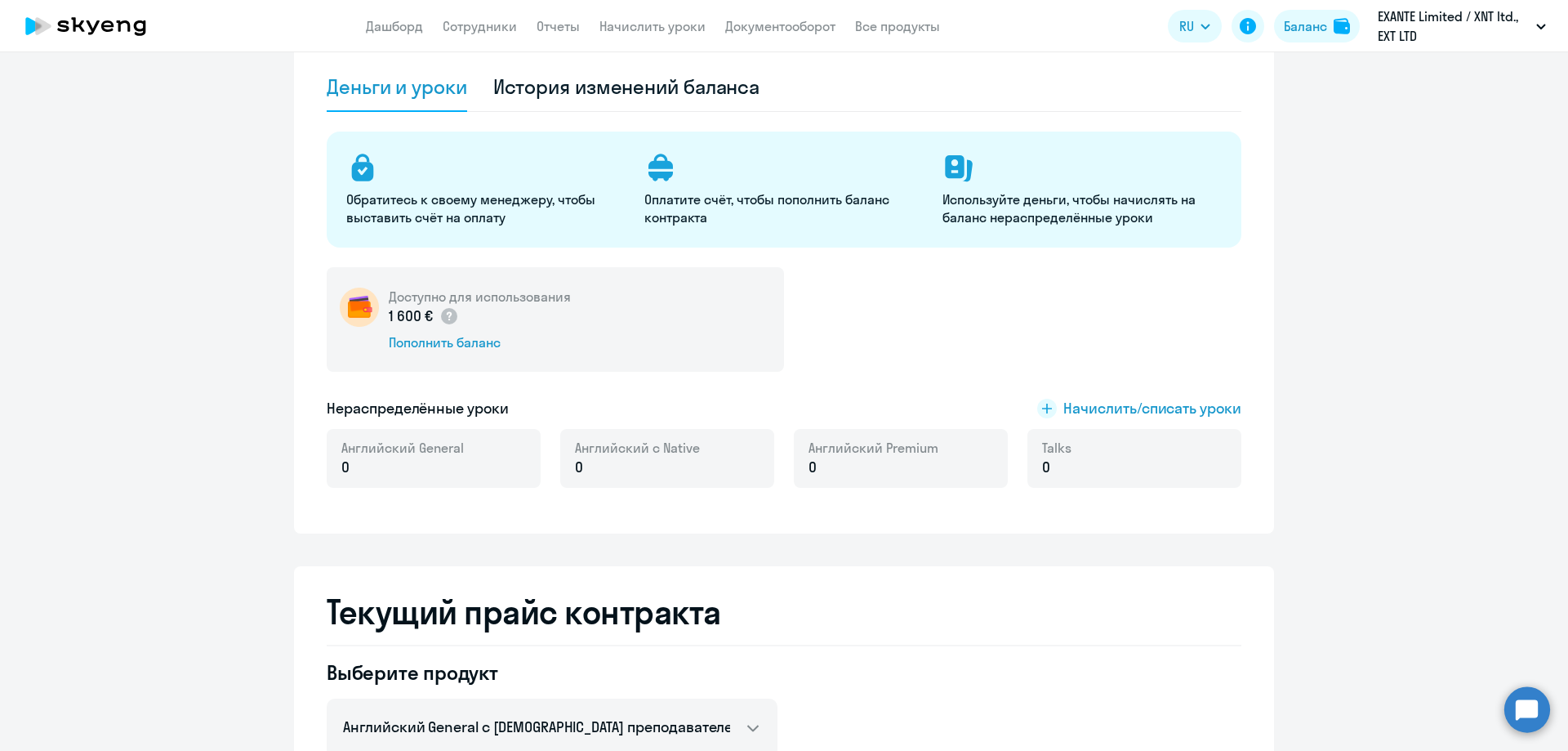
scroll to position [110, 0]
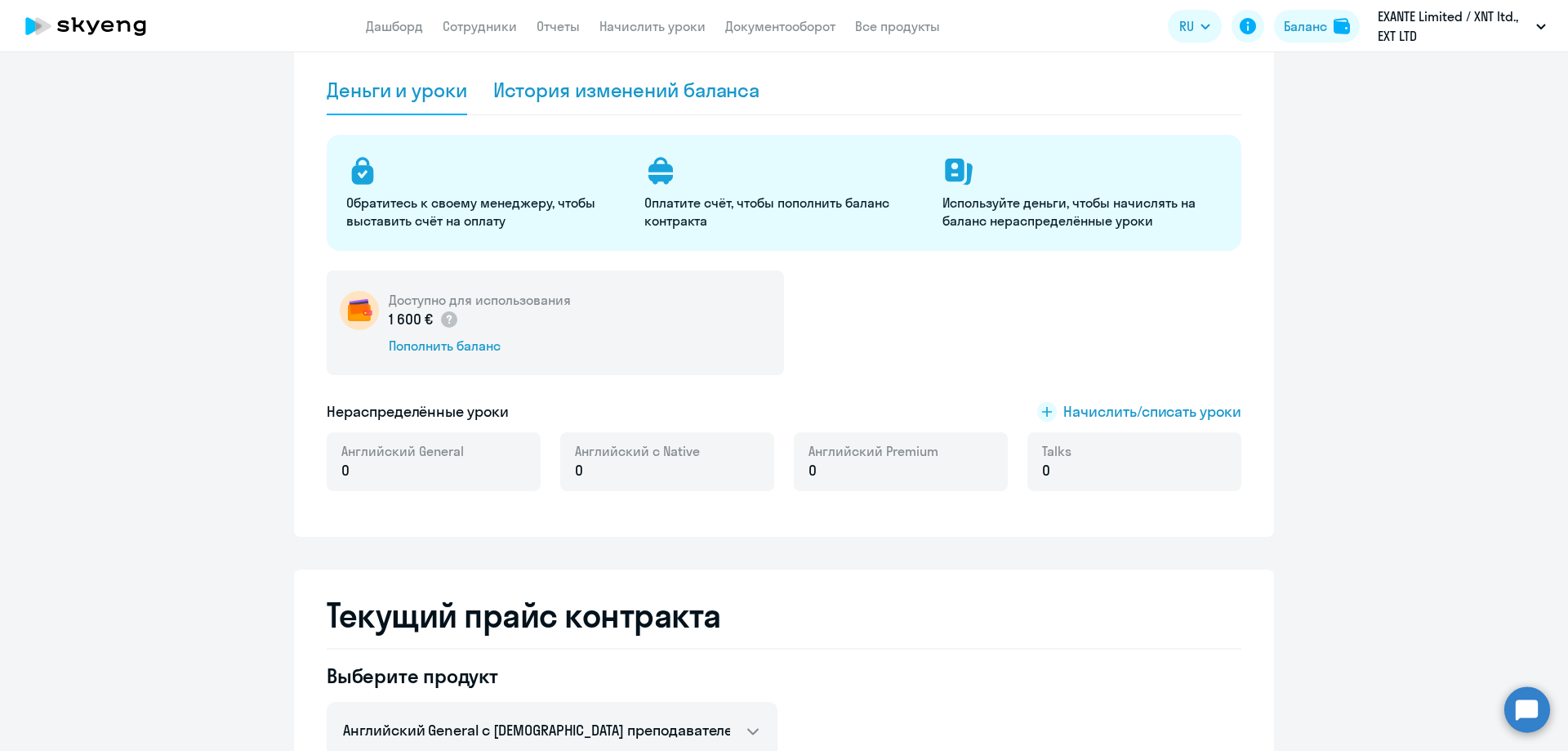
click at [643, 95] on div "История изменений баланса" at bounding box center [627, 89] width 267 height 26
